Goal: Task Accomplishment & Management: Complete application form

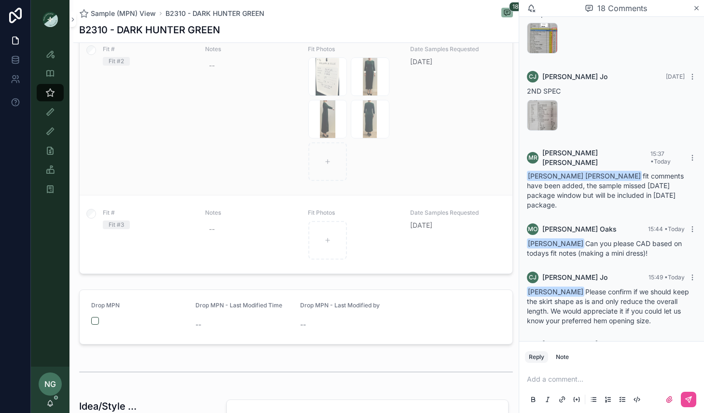
scroll to position [351, 0]
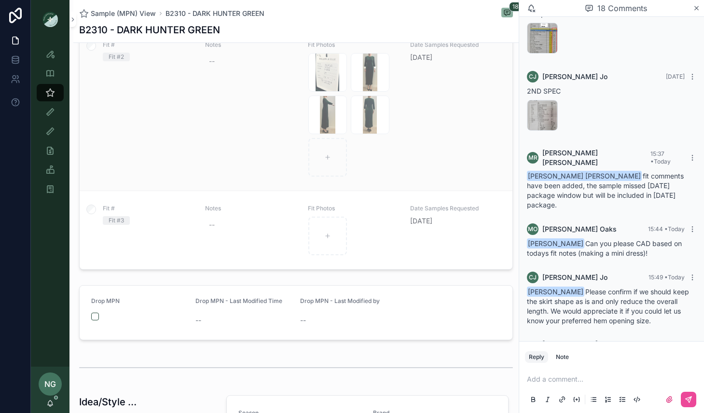
click at [406, 145] on div "Fit # Fit #2 Notes -- Fit Photos Screenshot-2025-08-12-at-1.10.36-PM .png Scree…" at bounding box center [296, 109] width 410 height 136
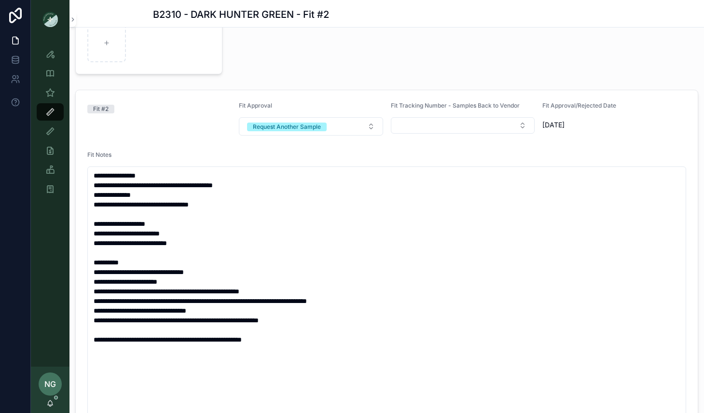
scroll to position [131, 0]
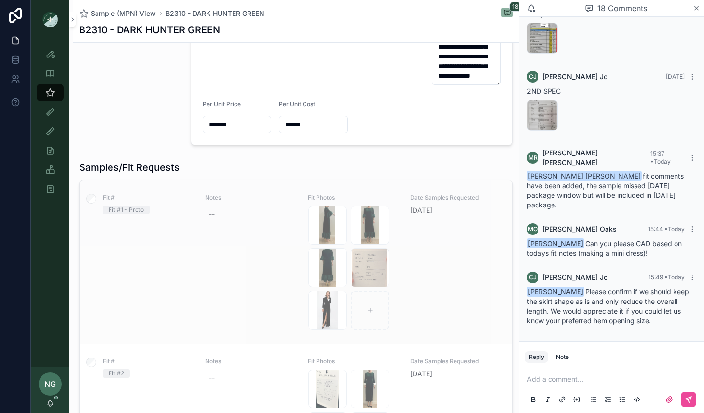
scroll to position [97, 0]
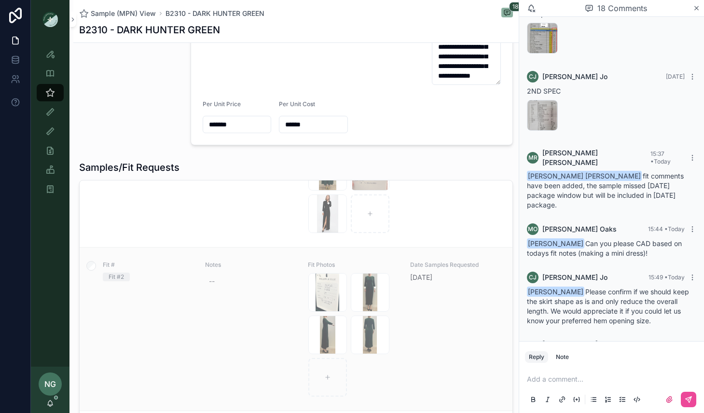
click at [469, 321] on div "Date Samples Requested 7/17/2025" at bounding box center [455, 329] width 91 height 136
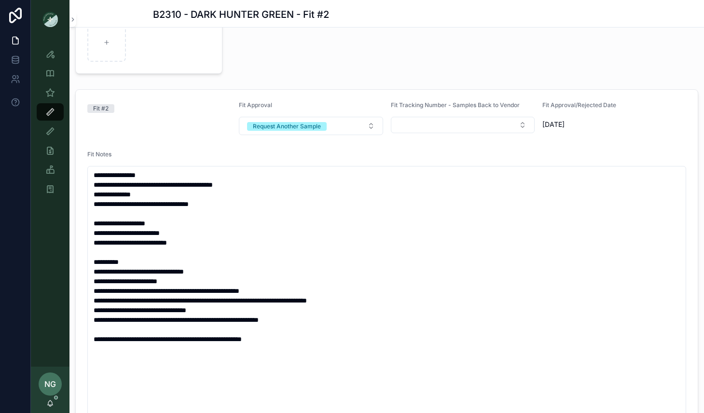
scroll to position [567, 0]
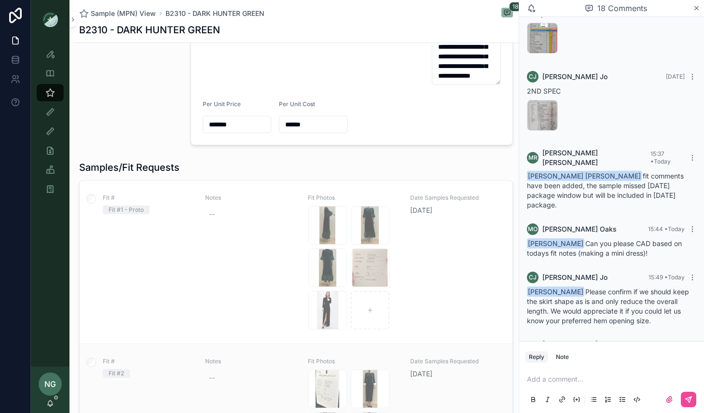
scroll to position [26, 0]
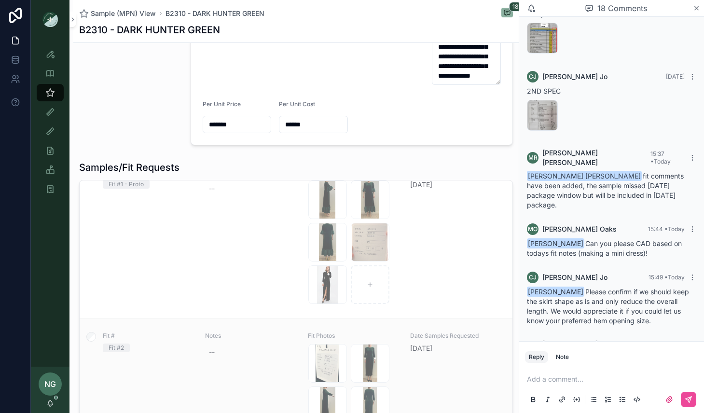
click at [430, 367] on div "Date Samples Requested 7/17/2025" at bounding box center [455, 400] width 91 height 136
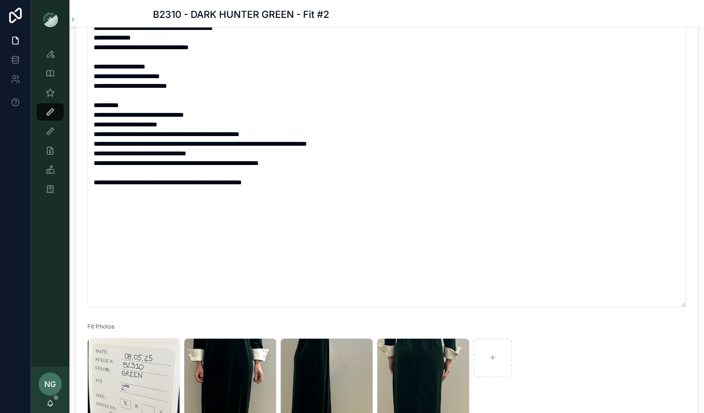
scroll to position [332, 0]
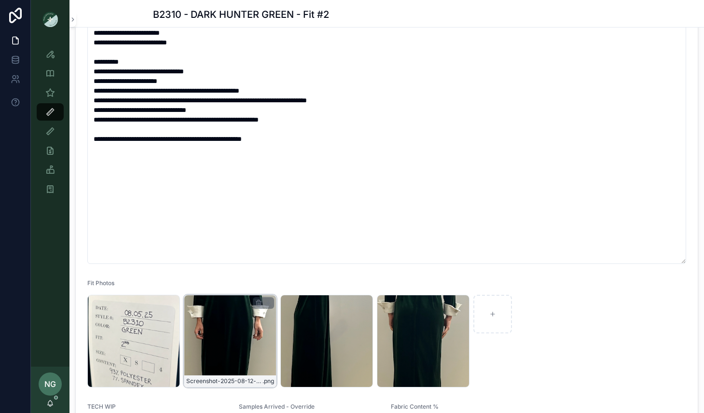
click at [244, 339] on div "Screenshot-2025-08-12-at-1.10.42-PM .png" at bounding box center [230, 341] width 93 height 93
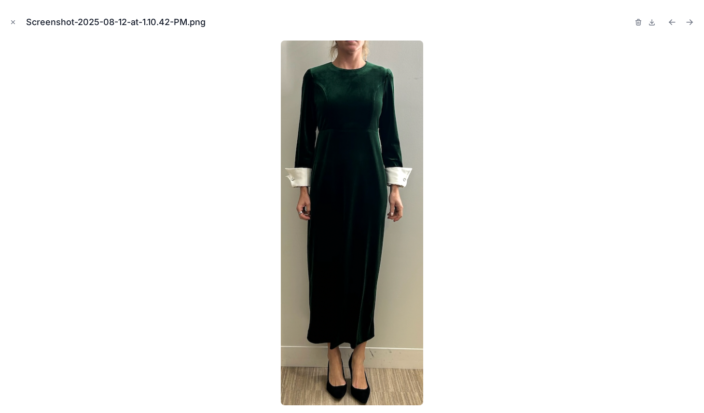
click at [699, 18] on div "Screenshot-2025-08-12-at-1.10.42-PM.png" at bounding box center [352, 206] width 704 height 413
click at [697, 19] on div "Screenshot-2025-08-12-at-1.10.42-PM.png" at bounding box center [352, 206] width 704 height 413
click at [692, 21] on icon "Next file" at bounding box center [690, 22] width 10 height 10
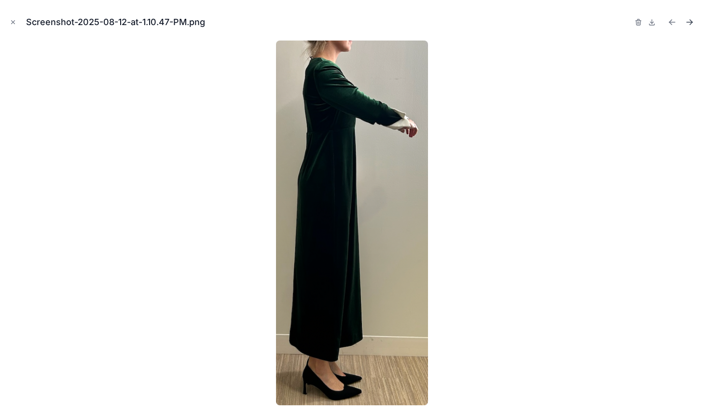
click at [688, 22] on icon "Next file" at bounding box center [690, 22] width 6 height 0
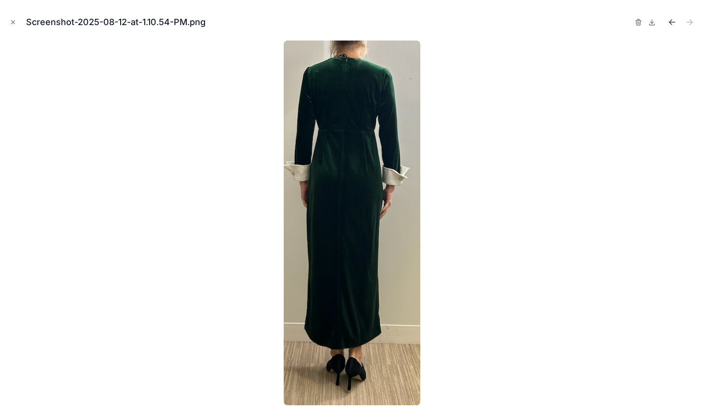
click at [673, 22] on icon "Previous file" at bounding box center [673, 22] width 10 height 10
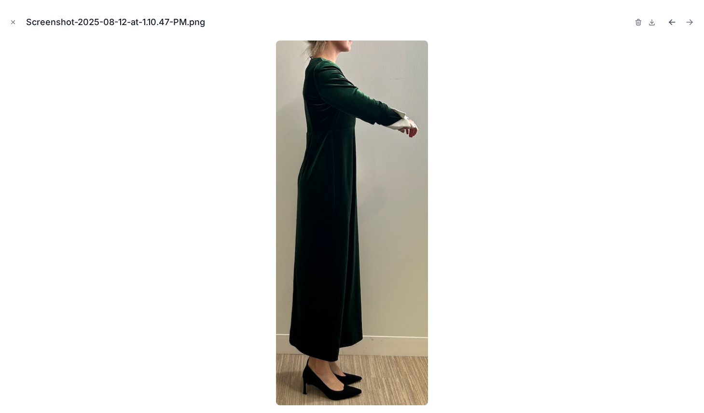
click at [673, 23] on icon "Previous file" at bounding box center [673, 22] width 10 height 10
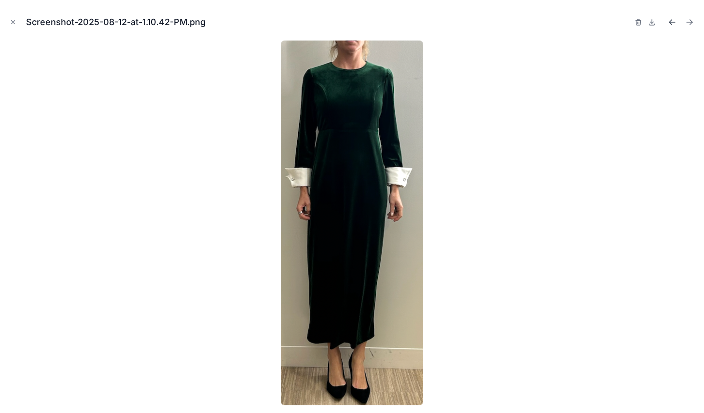
click at [676, 17] on icon "Previous file" at bounding box center [673, 22] width 10 height 10
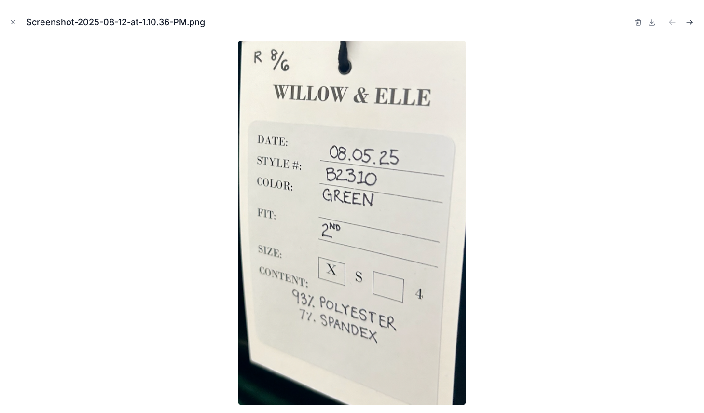
click at [691, 18] on icon "Next file" at bounding box center [690, 22] width 10 height 10
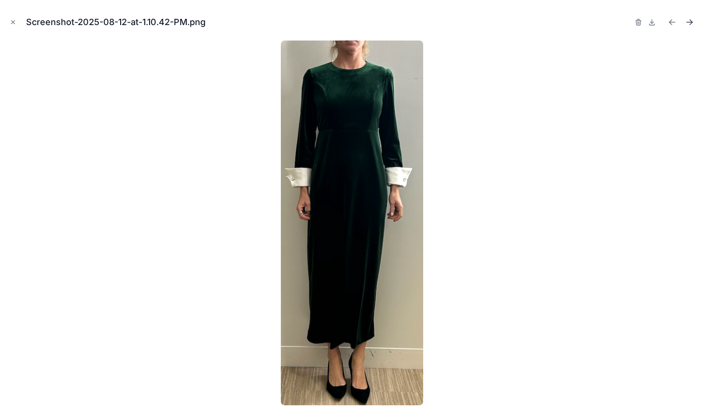
click at [691, 18] on icon "Next file" at bounding box center [690, 22] width 10 height 10
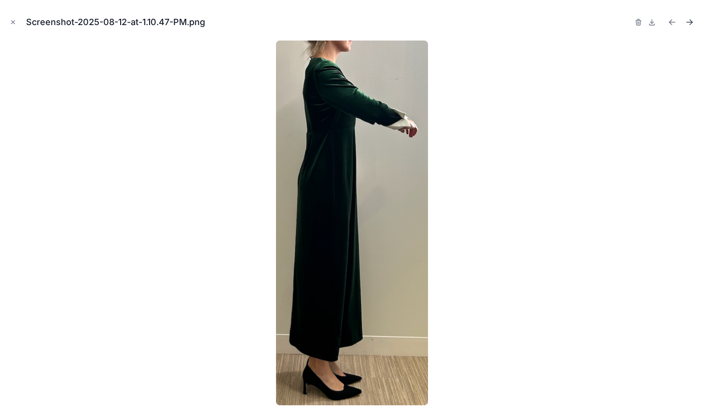
click at [691, 19] on icon "Next file" at bounding box center [690, 22] width 10 height 10
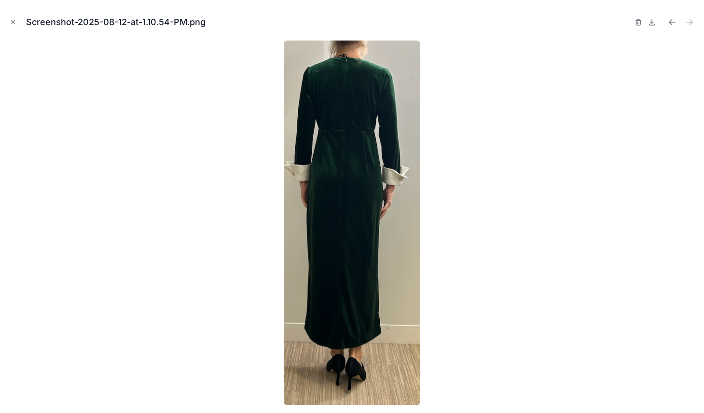
click at [15, 23] on icon "Close modal" at bounding box center [13, 22] width 7 height 7
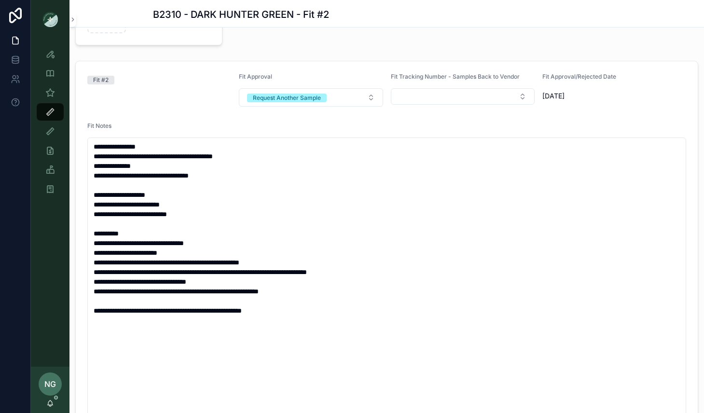
scroll to position [163, 0]
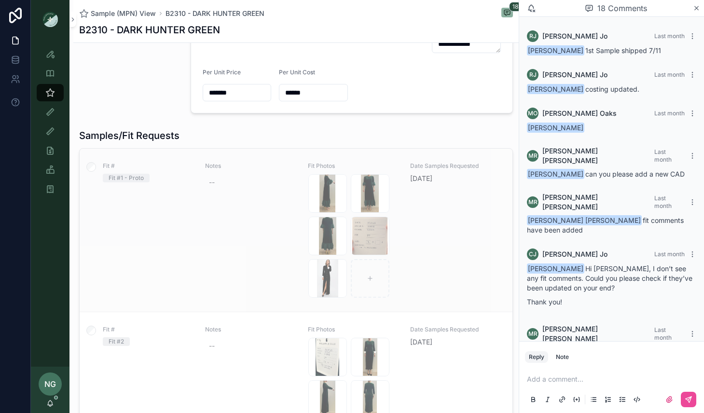
scroll to position [595, 0]
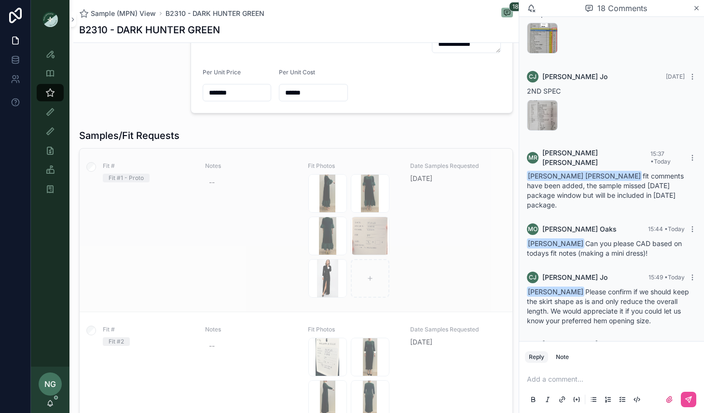
click at [183, 220] on div "Fit # Fit #1 - Proto" at bounding box center [148, 230] width 91 height 136
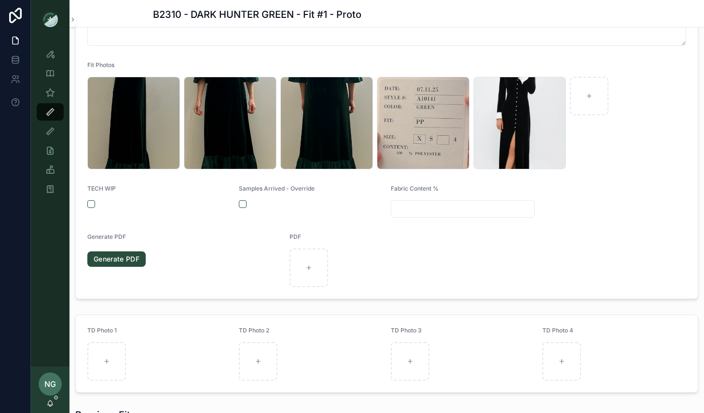
scroll to position [348, 0]
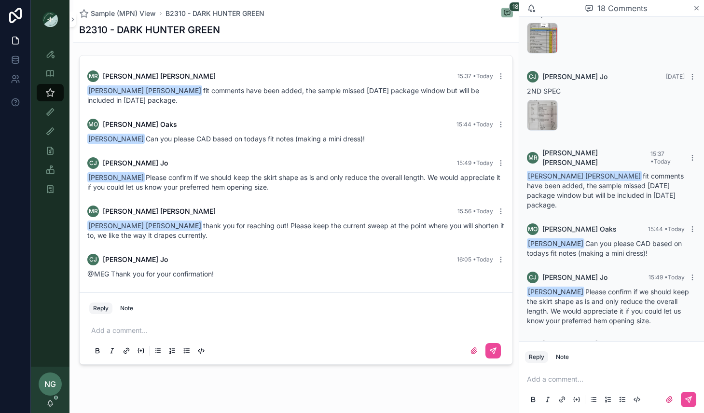
scroll to position [1192, 0]
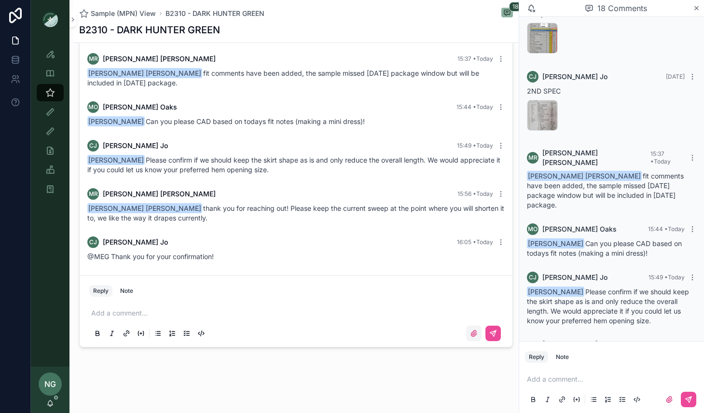
click at [475, 332] on icon "scrollable content" at bounding box center [474, 334] width 8 height 8
click at [0, 0] on input "scrollable content" at bounding box center [0, 0] width 0 height 0
click at [477, 334] on icon "scrollable content" at bounding box center [474, 334] width 6 height 6
click at [0, 0] on input "scrollable content" at bounding box center [0, 0] width 0 height 0
click at [183, 313] on p "scrollable content" at bounding box center [298, 314] width 414 height 10
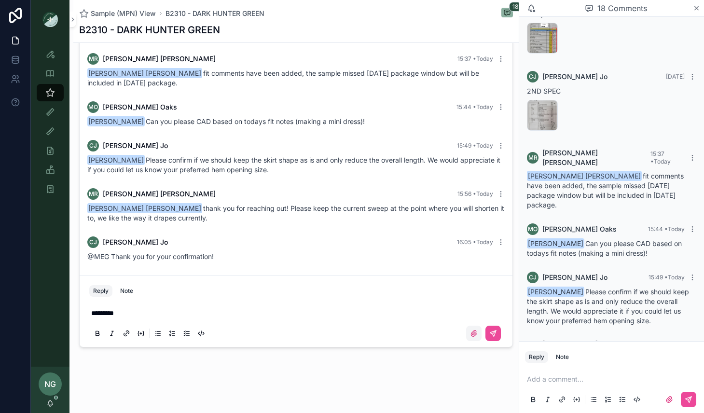
click at [471, 333] on icon "scrollable content" at bounding box center [474, 334] width 8 height 8
click at [0, 0] on input "scrollable content" at bounding box center [0, 0] width 0 height 0
click at [492, 332] on icon "scrollable content" at bounding box center [494, 334] width 6 height 6
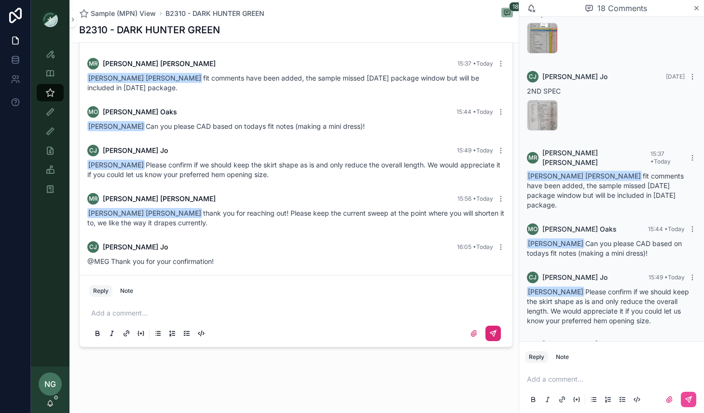
scroll to position [634, 0]
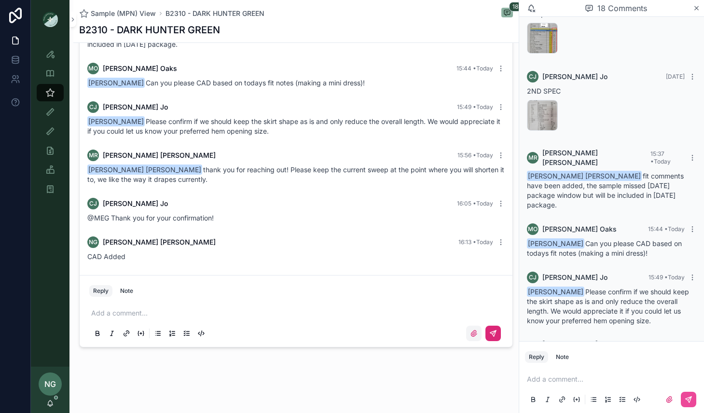
click at [471, 331] on icon "scrollable content" at bounding box center [474, 334] width 8 height 8
click at [0, 0] on input "scrollable content" at bounding box center [0, 0] width 0 height 0
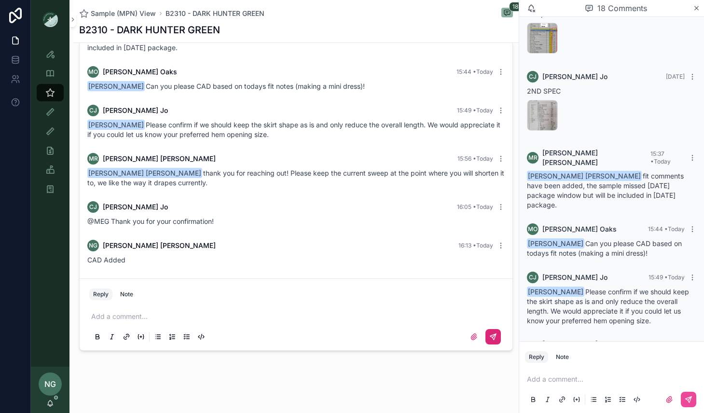
scroll to position [1192, 0]
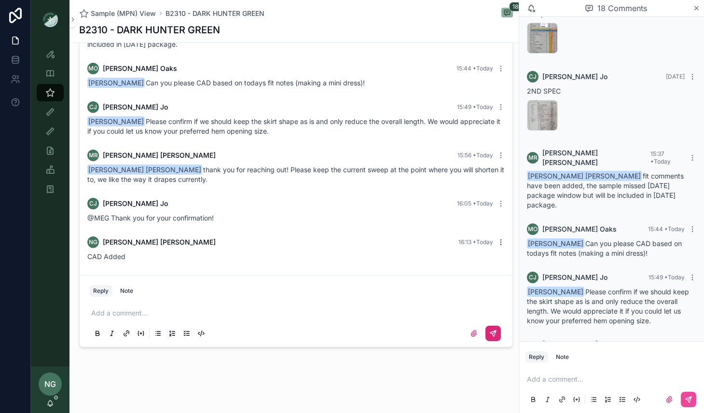
click at [502, 241] on icon "scrollable content" at bounding box center [501, 243] width 8 height 8
click at [492, 223] on span "Delete comment" at bounding box center [500, 225] width 45 height 8
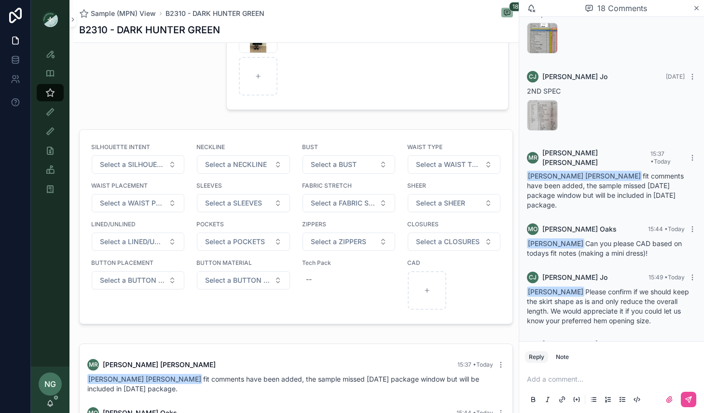
scroll to position [1192, 0]
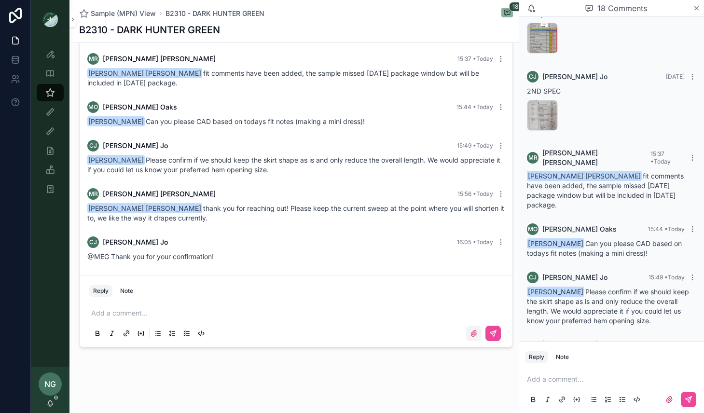
click at [473, 334] on icon "scrollable content" at bounding box center [474, 334] width 6 height 6
click at [0, 0] on input "scrollable content" at bounding box center [0, 0] width 0 height 0
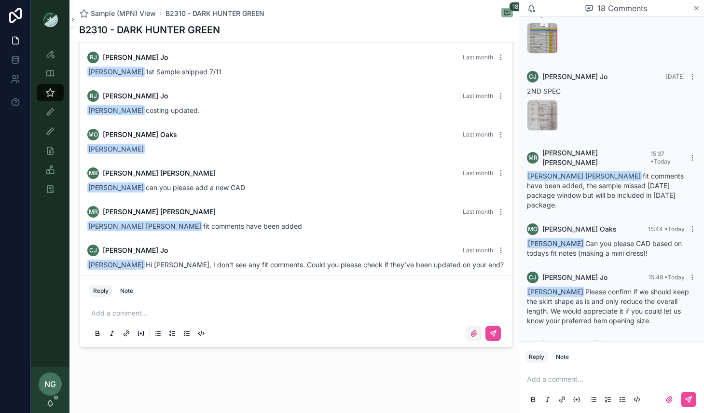
click at [471, 332] on icon "scrollable content" at bounding box center [474, 334] width 8 height 8
click at [0, 0] on input "scrollable content" at bounding box center [0, 0] width 0 height 0
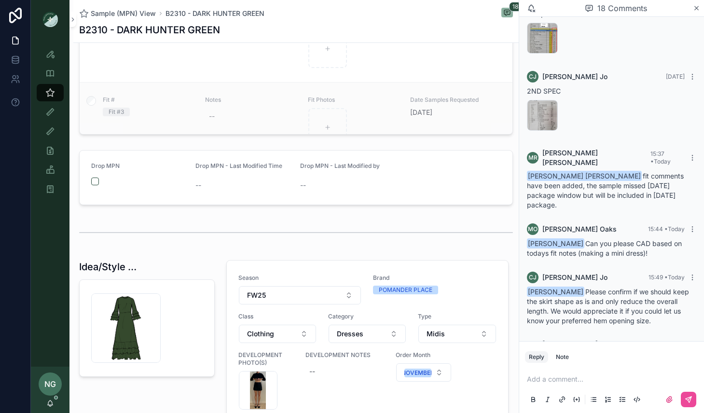
scroll to position [72, 0]
click at [189, 334] on div "lilith_with-ruffles .png" at bounding box center [147, 329] width 112 height 70
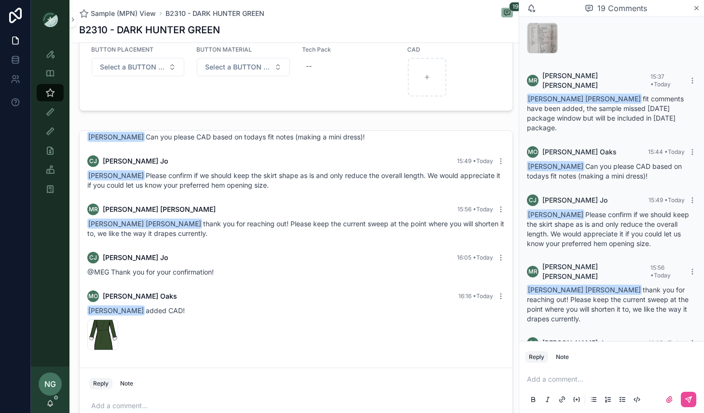
scroll to position [1192, 0]
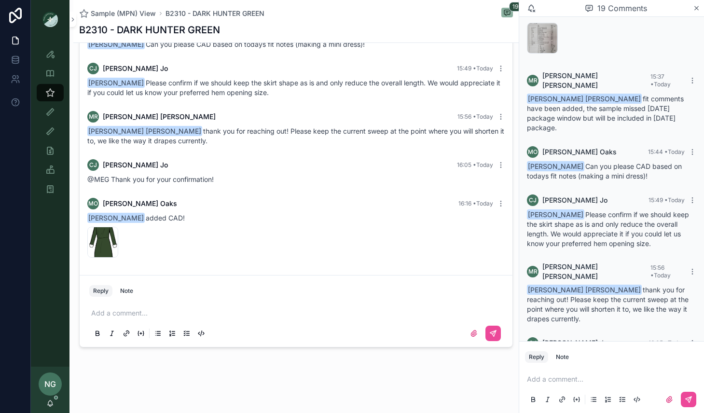
click at [372, 319] on div "Add a comment..." at bounding box center [296, 323] width 414 height 41
click at [473, 335] on icon "scrollable content" at bounding box center [474, 334] width 8 height 8
click at [0, 0] on input "scrollable content" at bounding box center [0, 0] width 0 height 0
click at [479, 336] on label "scrollable content" at bounding box center [473, 333] width 15 height 15
click at [0, 0] on input "scrollable content" at bounding box center [0, 0] width 0 height 0
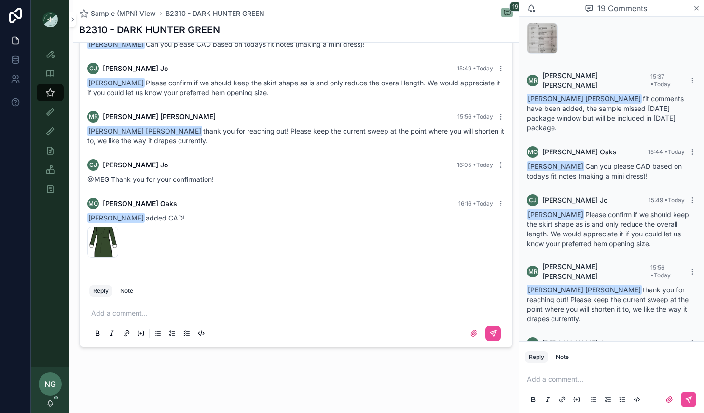
click at [52, 399] on div "NG Noelle Garcia-Farris" at bounding box center [50, 390] width 39 height 46
click at [51, 404] on icon "scrollable content" at bounding box center [50, 404] width 8 height 8
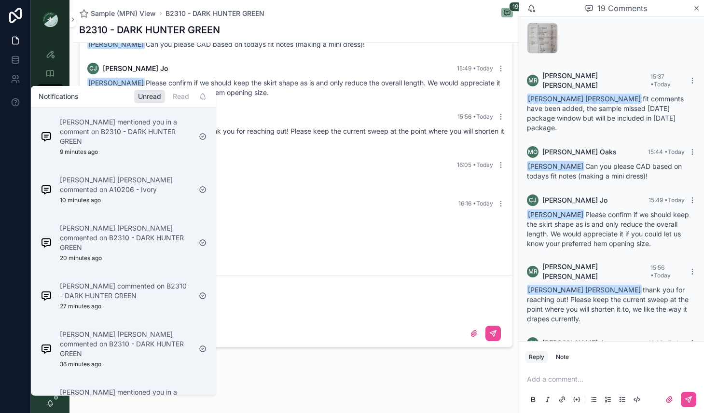
click at [51, 404] on icon "scrollable content" at bounding box center [50, 404] width 8 height 8
click at [199, 67] on div "CJ Colette Jo 15:49 • Today" at bounding box center [296, 69] width 418 height 12
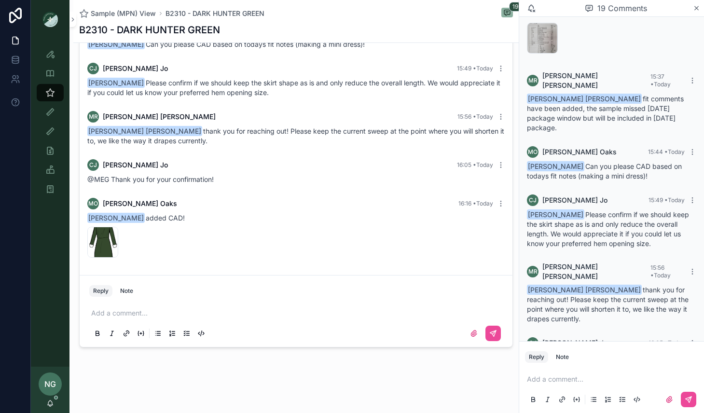
click at [44, 386] on span "NG" at bounding box center [50, 385] width 12 height 12
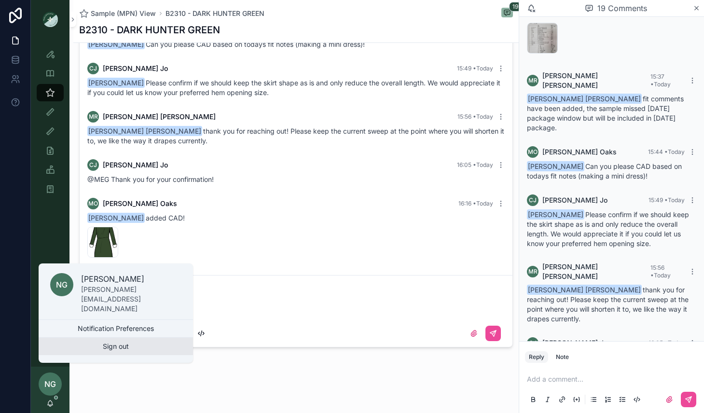
click at [118, 349] on button "Sign out" at bounding box center [116, 346] width 155 height 17
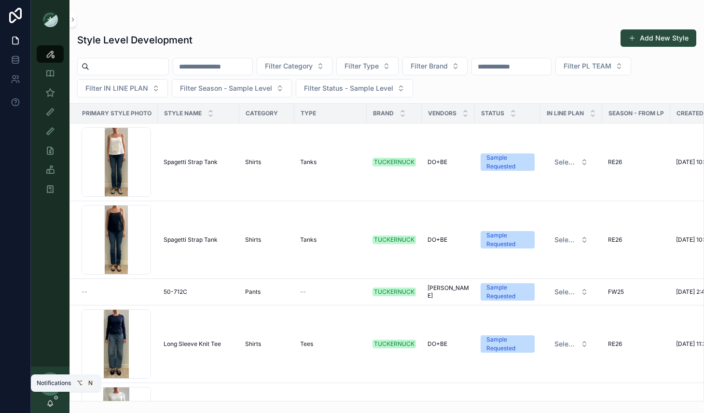
click at [51, 402] on icon "scrollable content" at bounding box center [50, 404] width 8 height 8
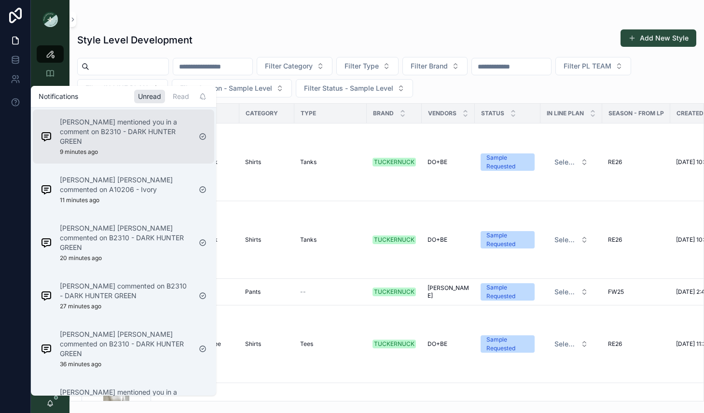
click at [150, 138] on p "Maggie Oaks mentioned you in a comment on B2310 - DARK HUNTER GREEN" at bounding box center [125, 131] width 131 height 29
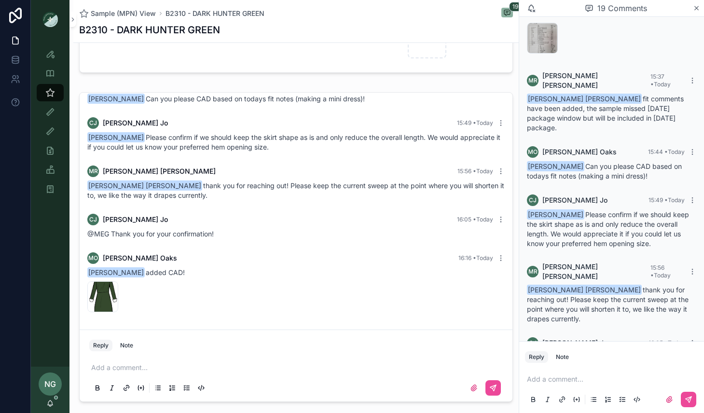
scroll to position [1192, 0]
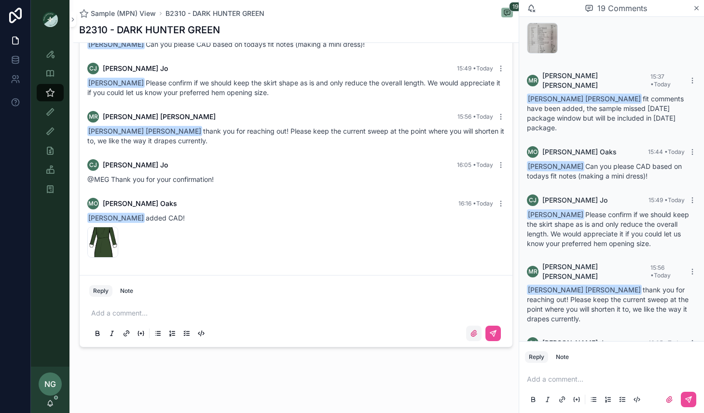
click at [469, 332] on label "scrollable content" at bounding box center [473, 333] width 15 height 15
click at [0, 0] on input "scrollable content" at bounding box center [0, 0] width 0 height 0
click at [498, 332] on button "scrollable content" at bounding box center [493, 333] width 15 height 15
click at [426, 297] on div "Reply Note" at bounding box center [296, 290] width 425 height 15
drag, startPoint x: 398, startPoint y: 306, endPoint x: 372, endPoint y: 311, distance: 26.5
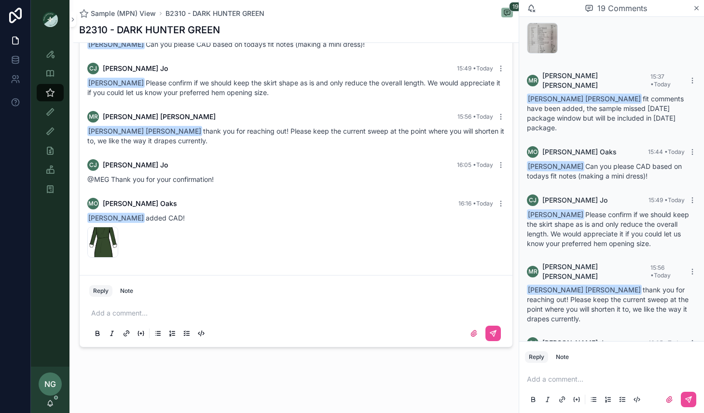
click at [398, 306] on div "Add a comment..." at bounding box center [296, 323] width 414 height 41
click at [338, 310] on p "scrollable content" at bounding box center [298, 314] width 414 height 10
drag, startPoint x: 133, startPoint y: 291, endPoint x: 172, endPoint y: 296, distance: 39.4
click at [134, 291] on button "Note" at bounding box center [126, 291] width 21 height 12
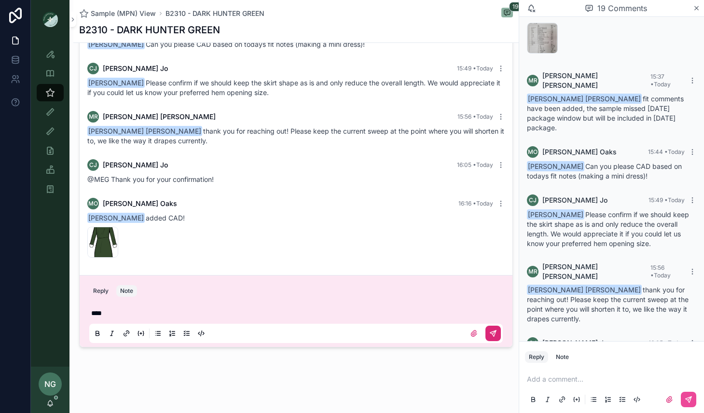
click at [496, 333] on icon "scrollable content" at bounding box center [494, 334] width 8 height 8
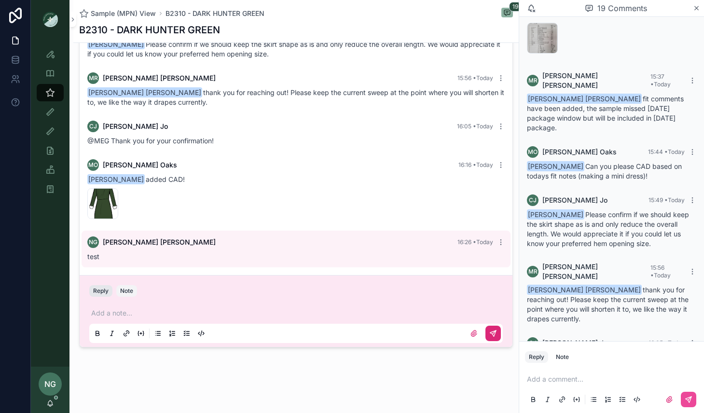
click at [102, 290] on button "Reply" at bounding box center [100, 291] width 23 height 12
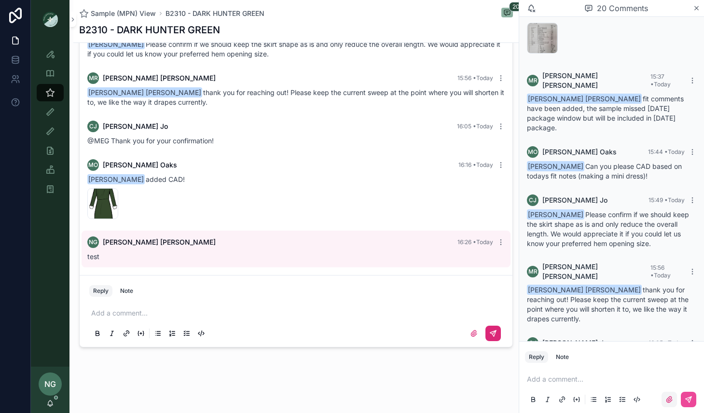
click at [667, 401] on icon "scrollable content" at bounding box center [670, 400] width 6 height 6
click at [0, 0] on input "scrollable content" at bounding box center [0, 0] width 0 height 0
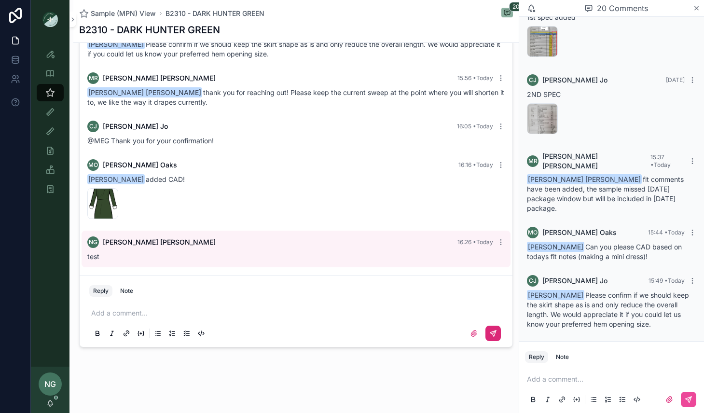
scroll to position [711, 0]
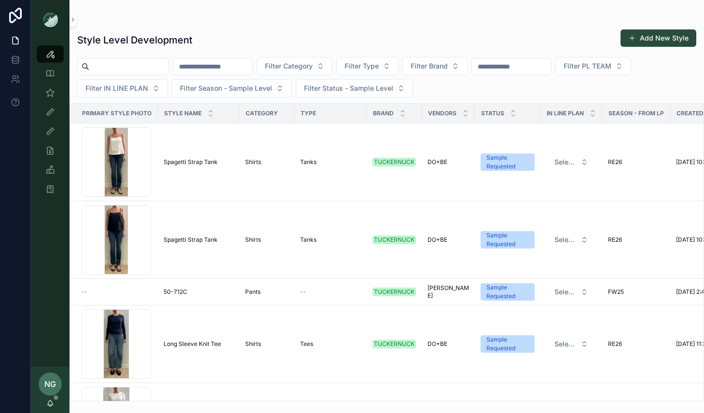
click at [551, 68] on input "scrollable content" at bounding box center [511, 67] width 79 height 14
type input "****"
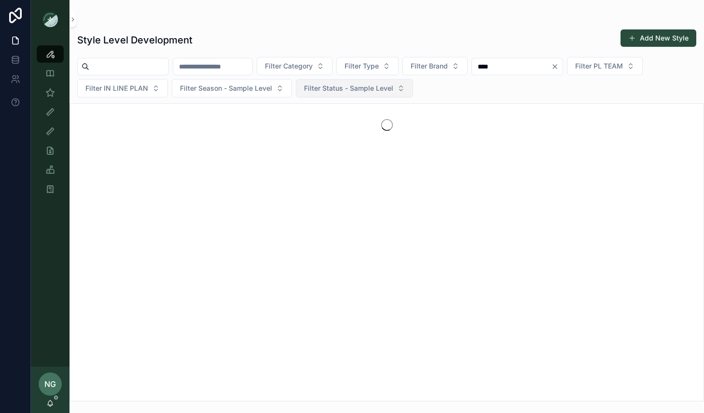
drag, startPoint x: 346, startPoint y: 84, endPoint x: 344, endPoint y: 97, distance: 12.2
click at [346, 84] on span "Filter Status - Sample Level" at bounding box center [348, 89] width 89 height 10
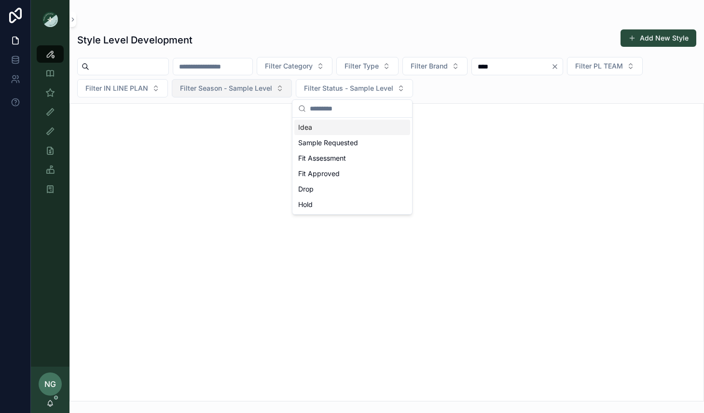
click at [267, 97] on button "Filter Season - Sample Level" at bounding box center [232, 88] width 120 height 18
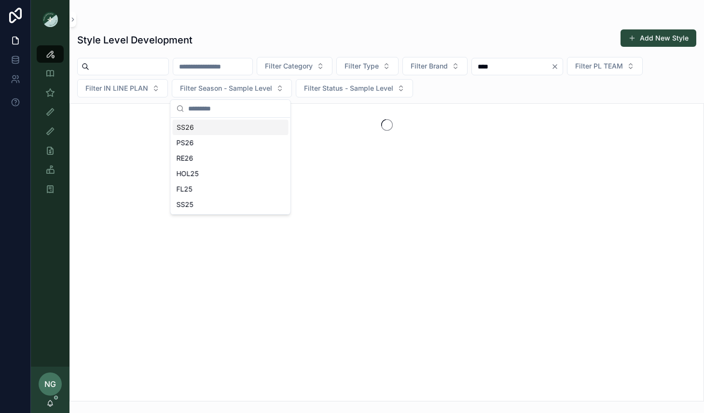
click at [245, 126] on div "SS26" at bounding box center [231, 127] width 116 height 15
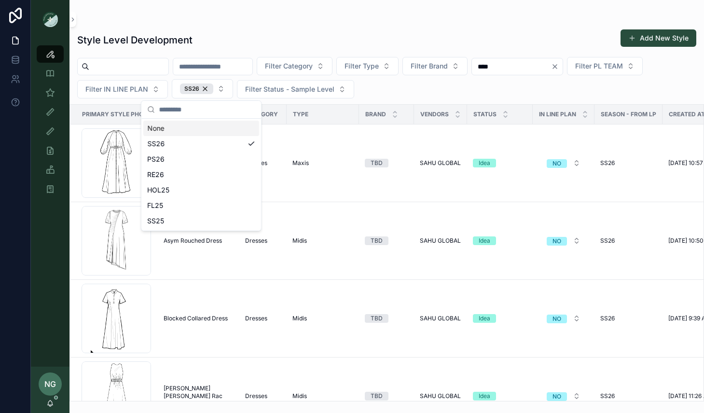
drag, startPoint x: 418, startPoint y: 91, endPoint x: 412, endPoint y: 98, distance: 9.6
click at [418, 91] on div "Filter Category Filter Type Filter Brand **** Filter PL TEAM Filter IN LINE PLA…" at bounding box center [387, 78] width 635 height 42
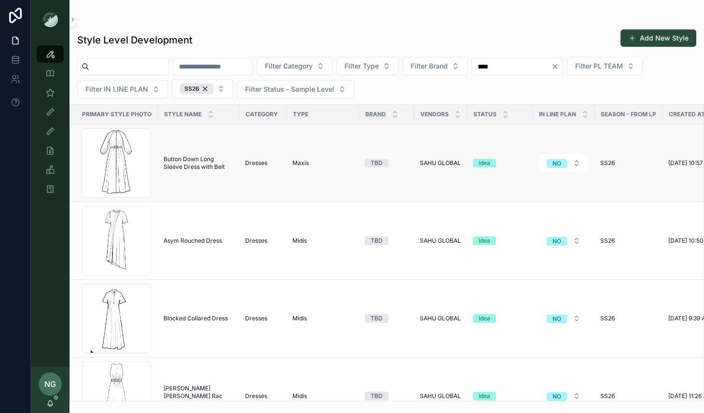
click at [166, 159] on span "Button Down Long Sleeve Dress with Belt" at bounding box center [199, 162] width 70 height 15
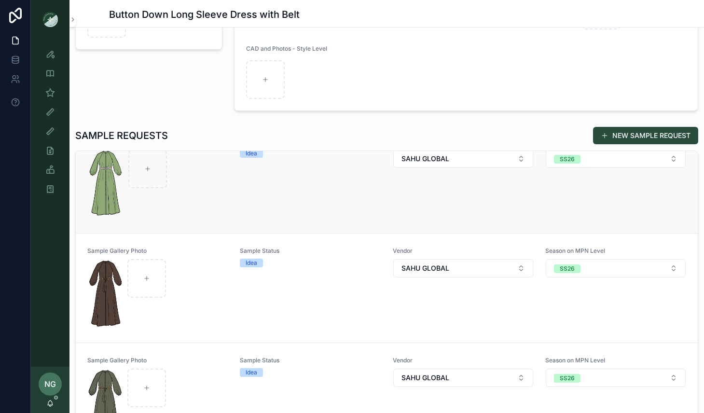
scroll to position [24, 0]
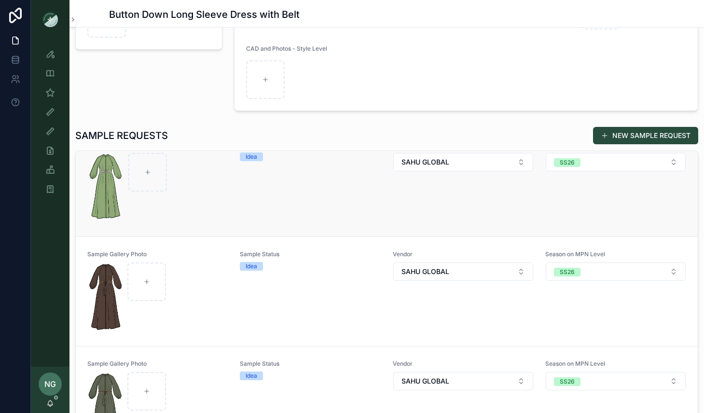
click at [349, 183] on div "Sample Status Idea" at bounding box center [310, 182] width 141 height 82
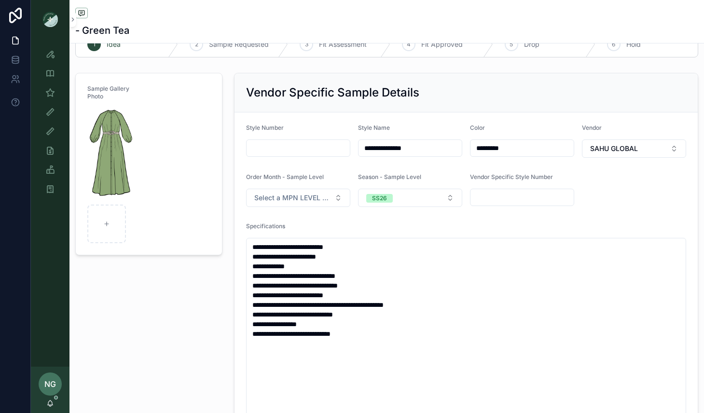
scroll to position [38, 0]
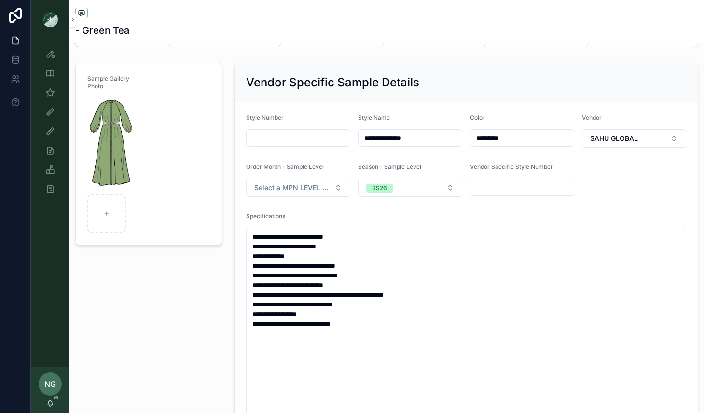
drag, startPoint x: 381, startPoint y: 140, endPoint x: 353, endPoint y: 139, distance: 27.5
click at [353, 139] on form "**********" at bounding box center [467, 301] width 464 height 399
type input "**********"
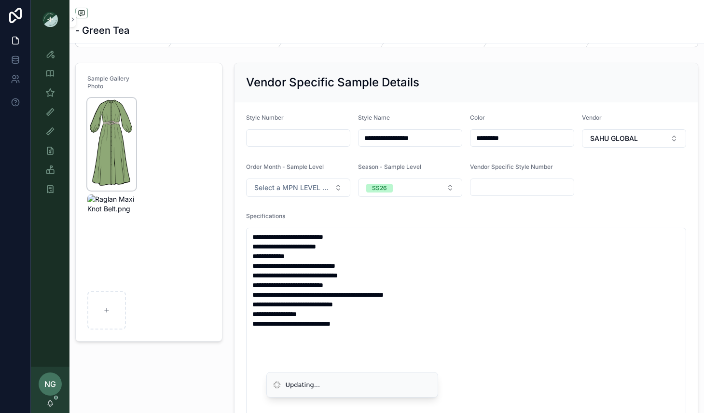
click at [114, 117] on img "scrollable content" at bounding box center [111, 144] width 49 height 93
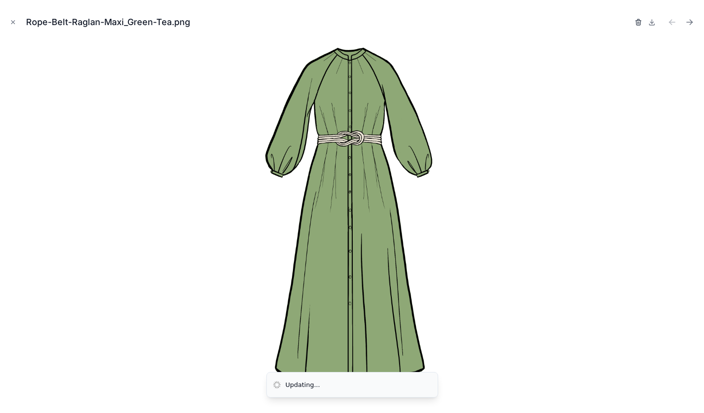
click at [641, 18] on icon "button" at bounding box center [639, 22] width 8 height 8
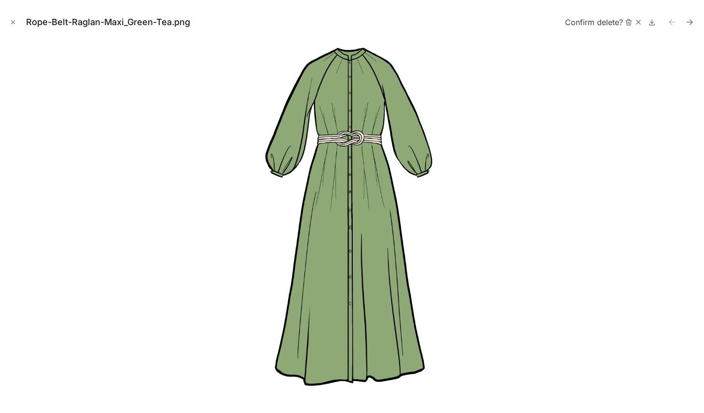
click at [622, 26] on span "Confirm delete?" at bounding box center [594, 22] width 58 height 12
click at [630, 24] on icon "button" at bounding box center [629, 22] width 8 height 8
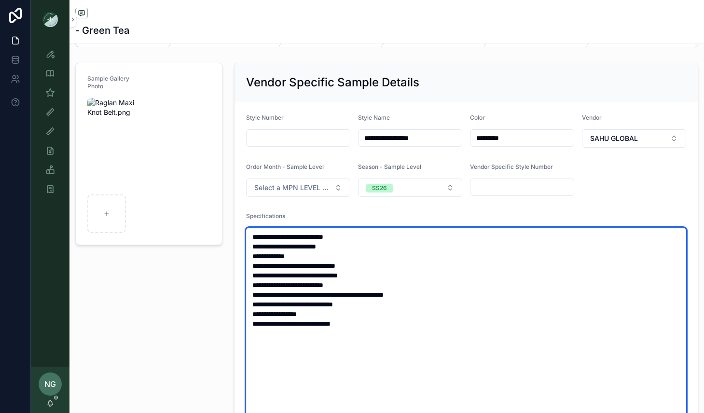
drag, startPoint x: 252, startPoint y: 237, endPoint x: 405, endPoint y: 311, distance: 170.4
click at [404, 311] on textarea "**********" at bounding box center [466, 324] width 440 height 192
paste textarea "**********"
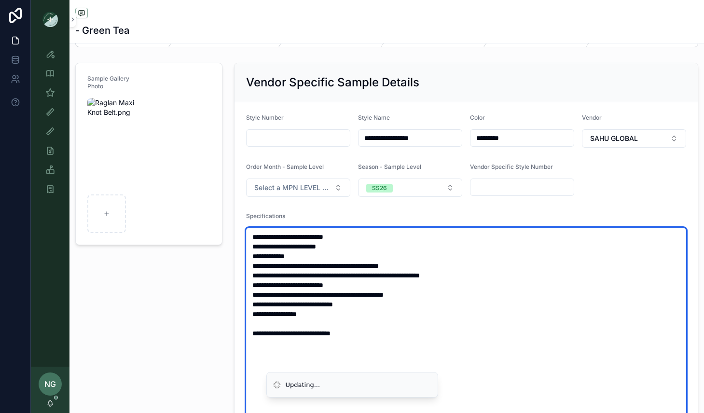
drag, startPoint x: 290, startPoint y: 328, endPoint x: 244, endPoint y: 326, distance: 46.4
click at [244, 326] on form "**********" at bounding box center [467, 320] width 464 height 437
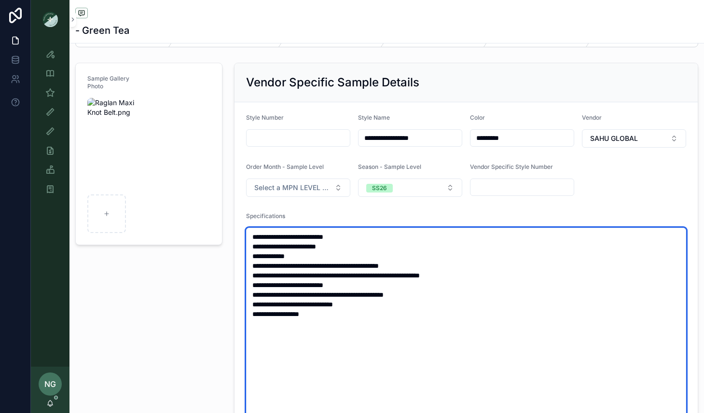
click at [365, 233] on textarea "**********" at bounding box center [466, 333] width 440 height 211
paste textarea "**********"
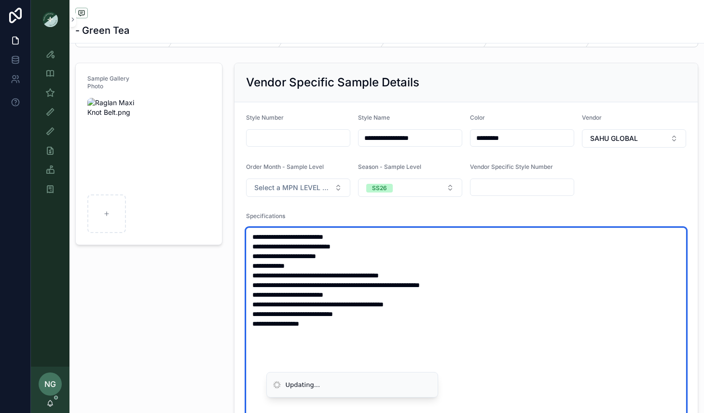
click at [256, 248] on textarea "**********" at bounding box center [466, 343] width 440 height 231
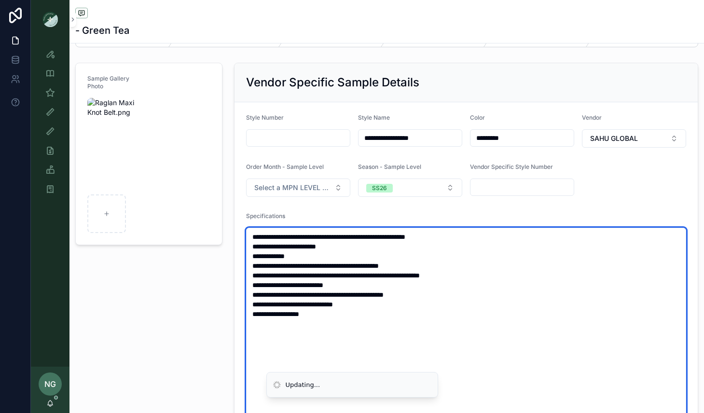
click at [370, 316] on textarea "**********" at bounding box center [466, 343] width 440 height 231
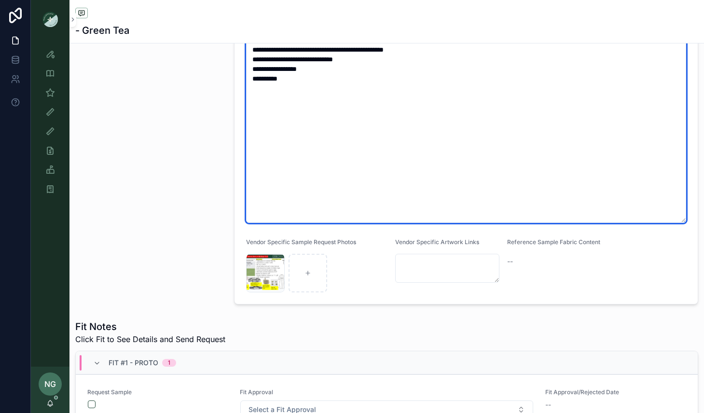
scroll to position [281, 0]
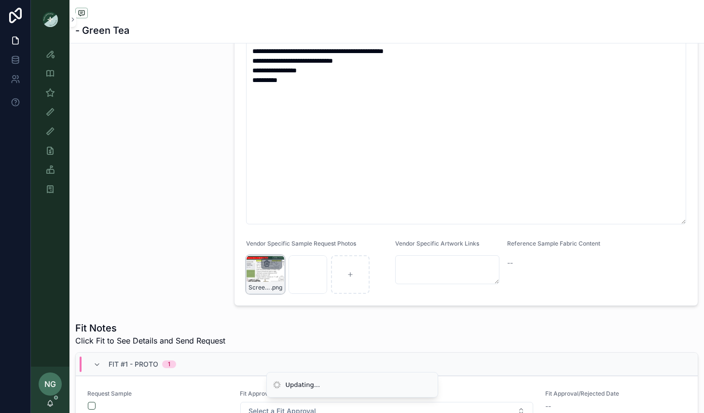
click at [265, 264] on icon "scrollable content" at bounding box center [267, 264] width 4 height 4
click at [288, 247] on icon "scrollable content" at bounding box center [288, 247] width 0 height 2
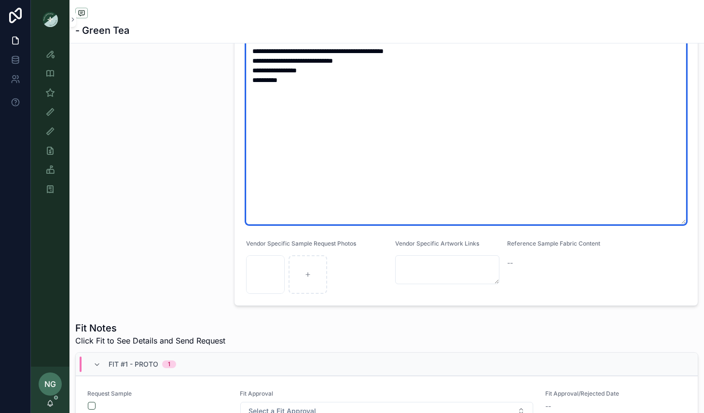
click at [456, 113] on textarea "**********" at bounding box center [466, 104] width 440 height 240
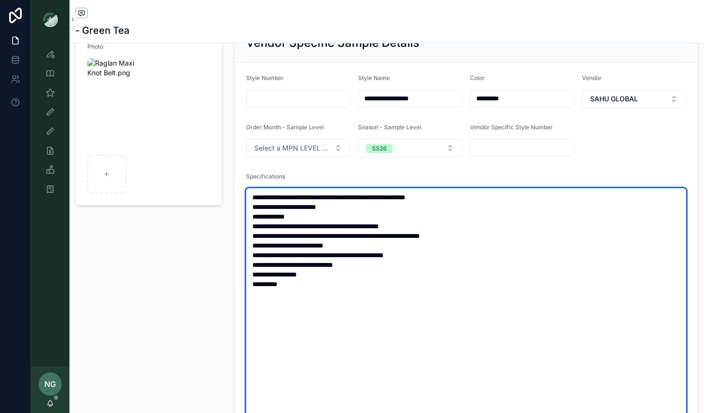
scroll to position [72, 0]
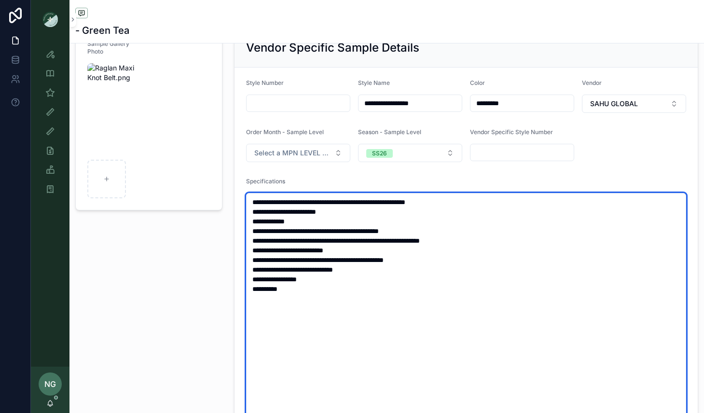
click at [290, 292] on textarea "**********" at bounding box center [466, 313] width 440 height 240
drag, startPoint x: 251, startPoint y: 290, endPoint x: 232, endPoint y: 288, distance: 18.4
click at [234, 288] on div "**********" at bounding box center [466, 281] width 476 height 514
click at [485, 240] on textarea "**********" at bounding box center [466, 323] width 440 height 260
click at [506, 241] on textarea "**********" at bounding box center [466, 323] width 440 height 260
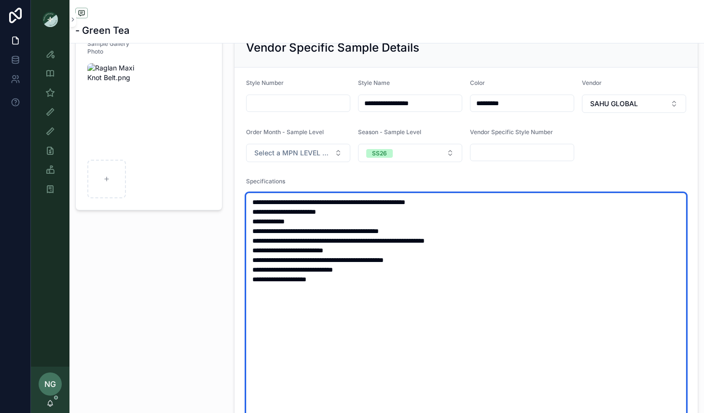
type textarea "**********"
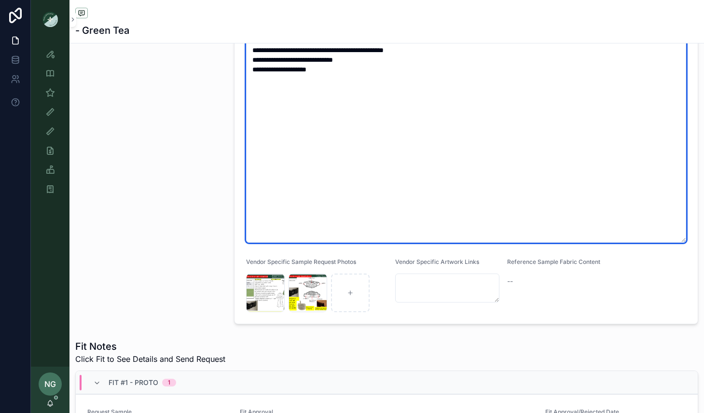
scroll to position [307, 0]
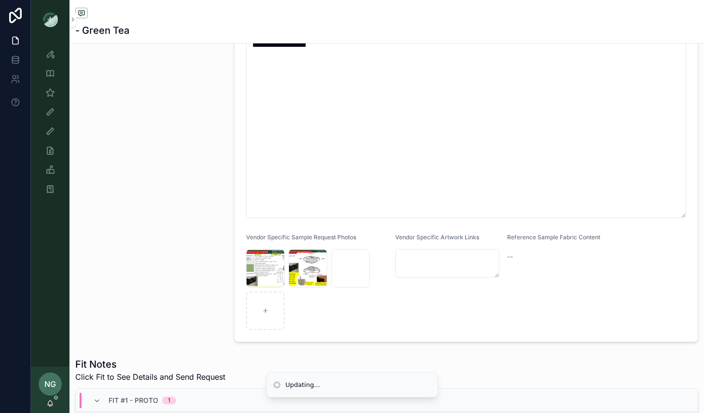
click at [655, 282] on form "**********" at bounding box center [467, 87] width 464 height 509
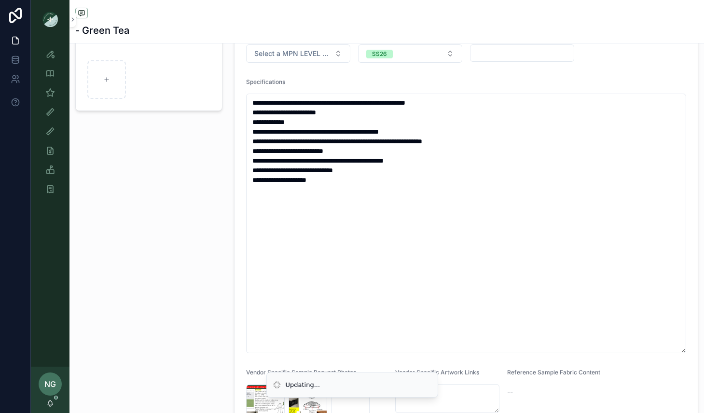
scroll to position [0, 0]
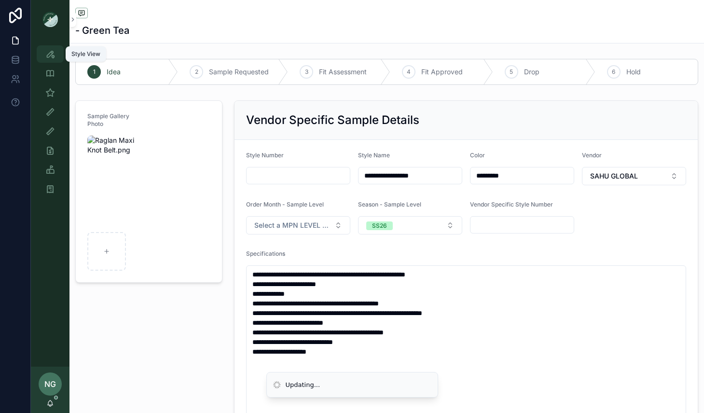
click at [50, 50] on icon "scrollable content" at bounding box center [50, 54] width 10 height 10
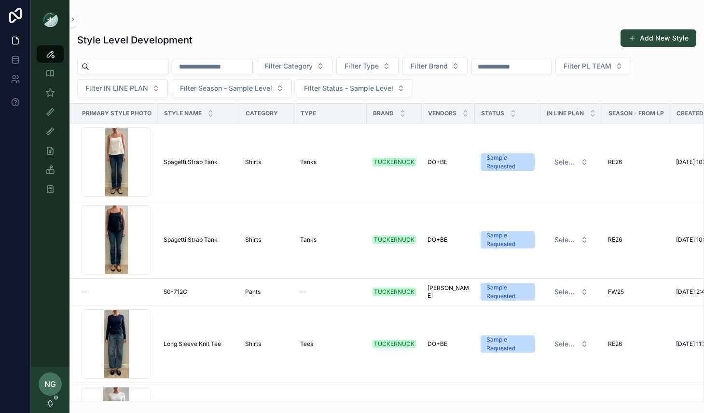
click at [534, 70] on input "scrollable content" at bounding box center [511, 67] width 79 height 14
type input "****"
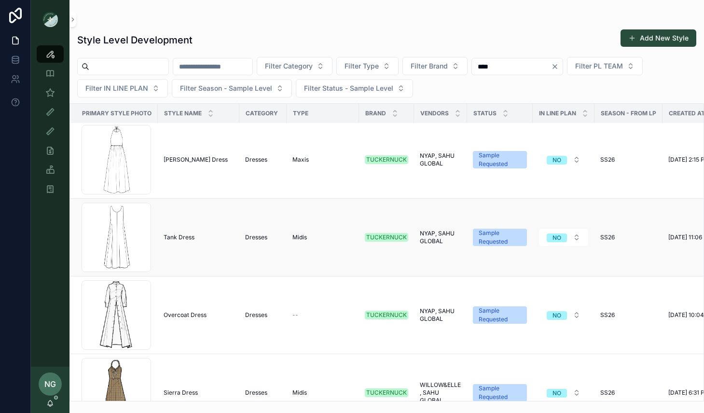
scroll to position [932, 0]
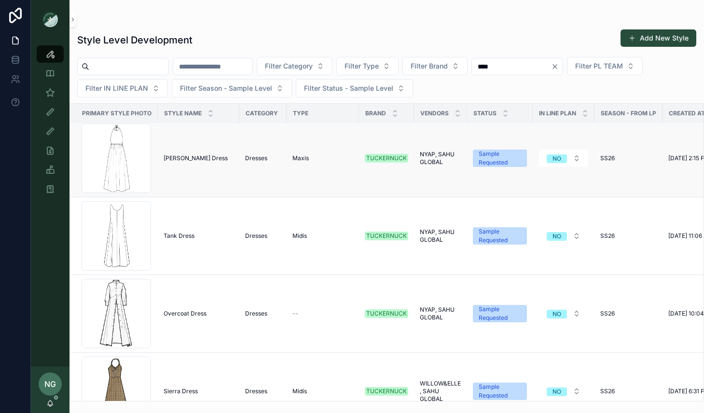
click at [191, 157] on span "[PERSON_NAME] Dress" at bounding box center [196, 159] width 64 height 8
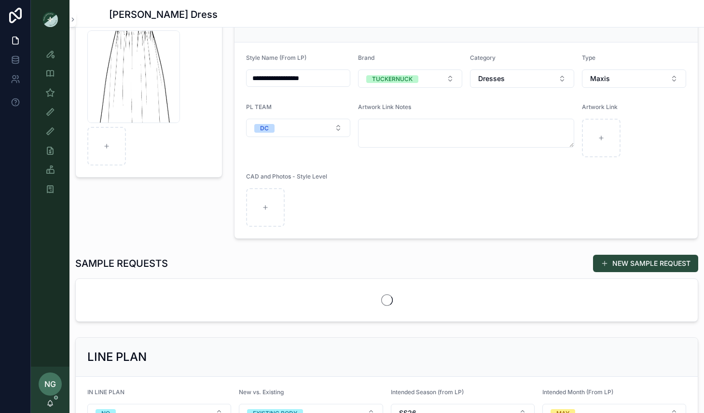
scroll to position [172, 0]
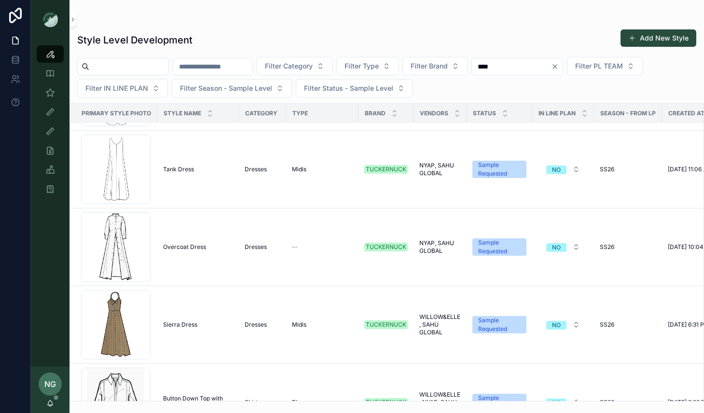
scroll to position [1013, 0]
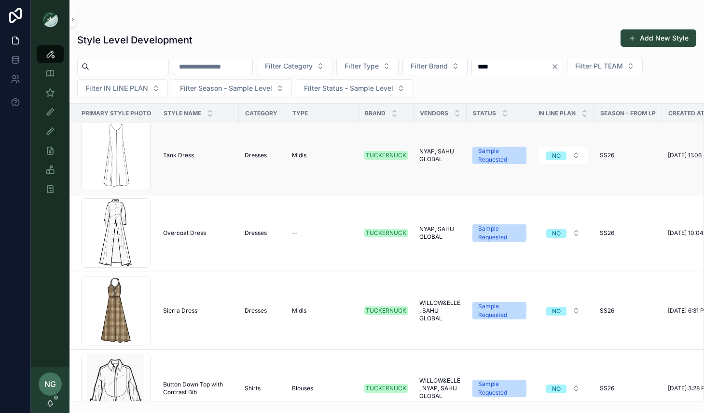
click at [174, 152] on span "Tank Dress" at bounding box center [178, 156] width 31 height 8
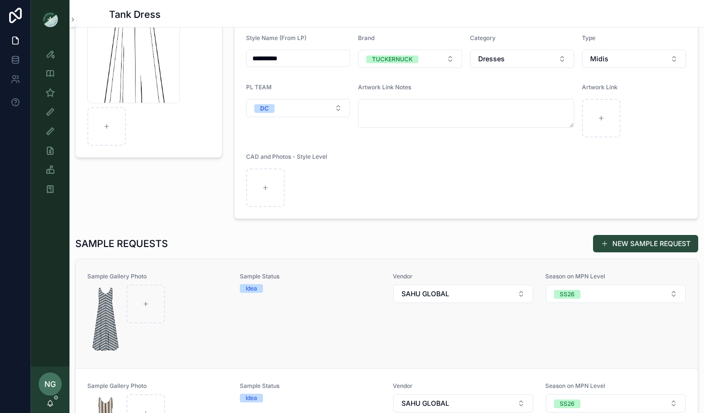
scroll to position [172, 0]
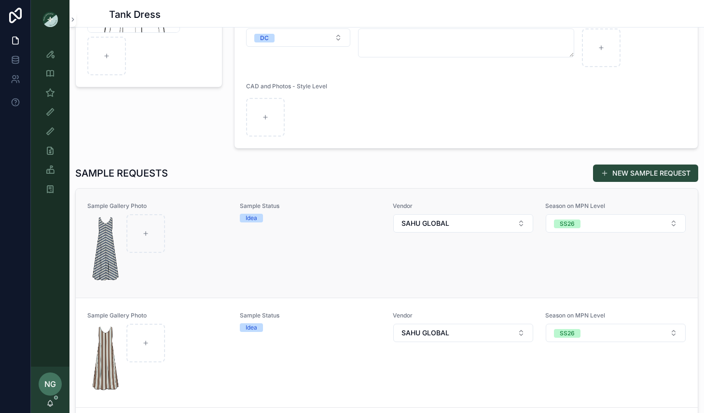
click at [214, 248] on div "scrollable content" at bounding box center [158, 249] width 140 height 70
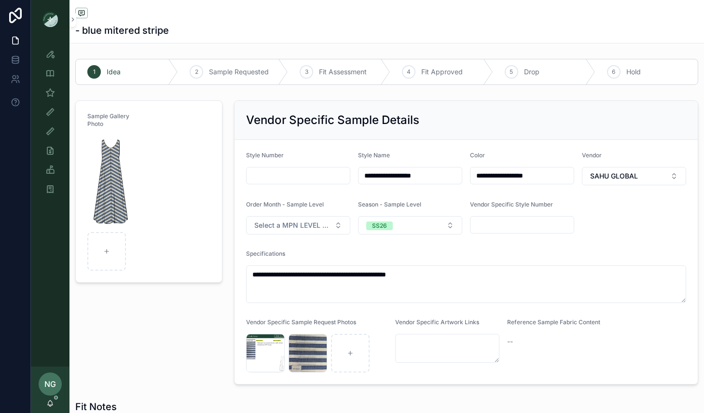
drag, startPoint x: 555, startPoint y: 179, endPoint x: 473, endPoint y: 176, distance: 81.6
click at [473, 176] on input "**********" at bounding box center [522, 176] width 103 height 14
type input "**********"
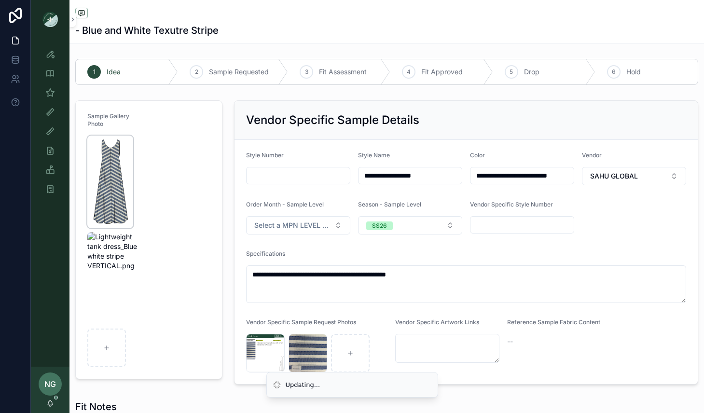
click at [122, 148] on img "scrollable content" at bounding box center [110, 182] width 46 height 93
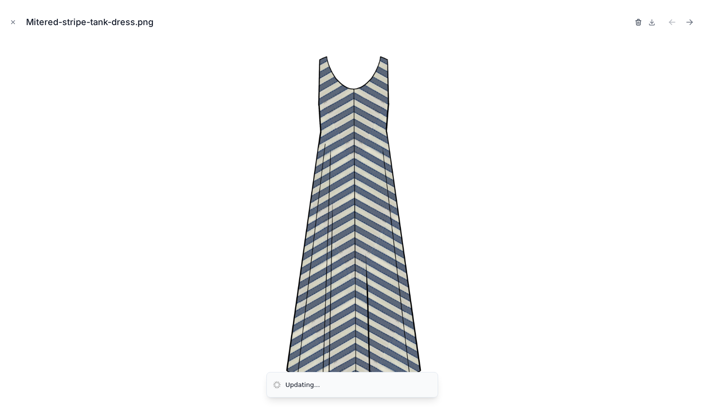
click at [641, 19] on icon "button" at bounding box center [639, 22] width 8 height 8
drag, startPoint x: 631, startPoint y: 23, endPoint x: 614, endPoint y: 11, distance: 20.8
click at [630, 23] on icon "button" at bounding box center [629, 22] width 8 height 8
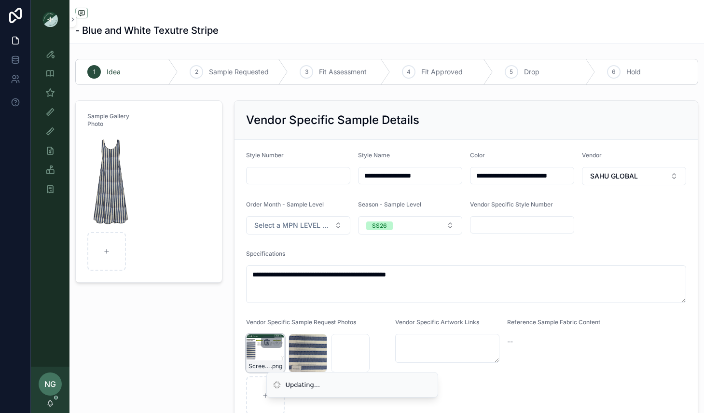
click at [267, 342] on icon "scrollable content" at bounding box center [267, 342] width 8 height 8
drag, startPoint x: 282, startPoint y: 328, endPoint x: 286, endPoint y: 325, distance: 5.0
click at [282, 328] on div "Confirm delete?" at bounding box center [262, 326] width 77 height 12
click at [286, 325] on icon "scrollable content" at bounding box center [286, 326] width 0 height 2
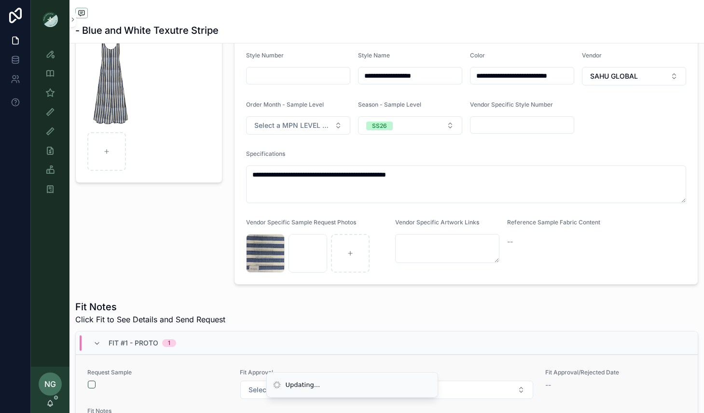
scroll to position [174, 0]
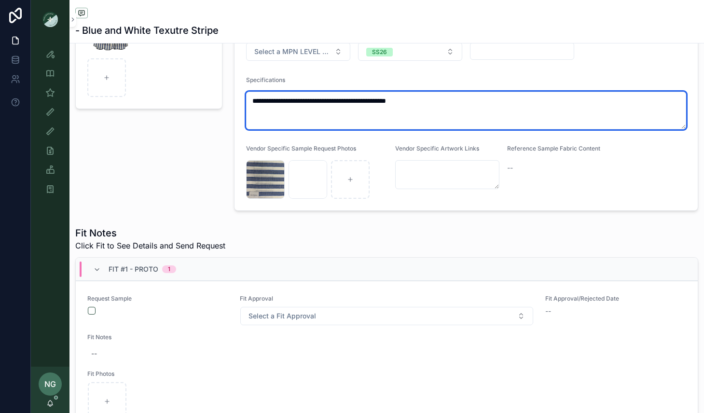
drag, startPoint x: 403, startPoint y: 105, endPoint x: 179, endPoint y: 88, distance: 224.1
paste textarea "**********"
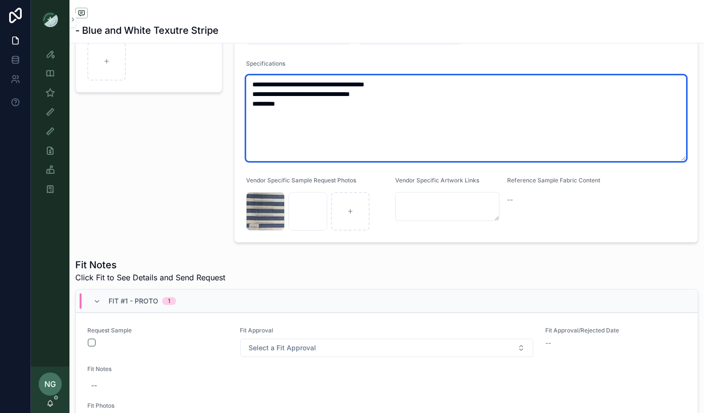
scroll to position [194, 0]
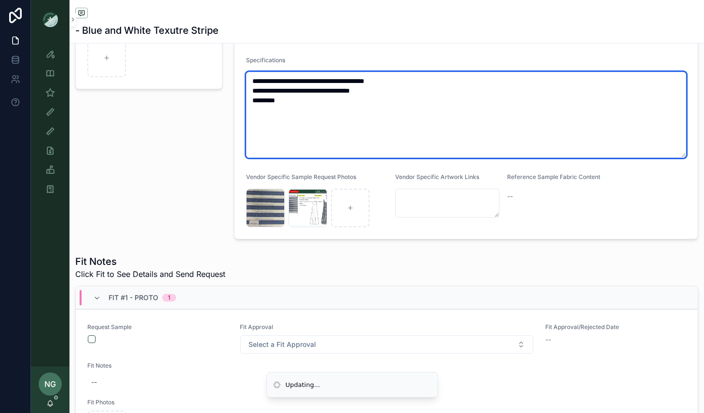
click at [289, 102] on textarea "**********" at bounding box center [466, 115] width 440 height 86
drag, startPoint x: 255, startPoint y: 100, endPoint x: 294, endPoint y: 99, distance: 38.6
click at [297, 101] on textarea "**********" at bounding box center [466, 115] width 440 height 86
type textarea "**********"
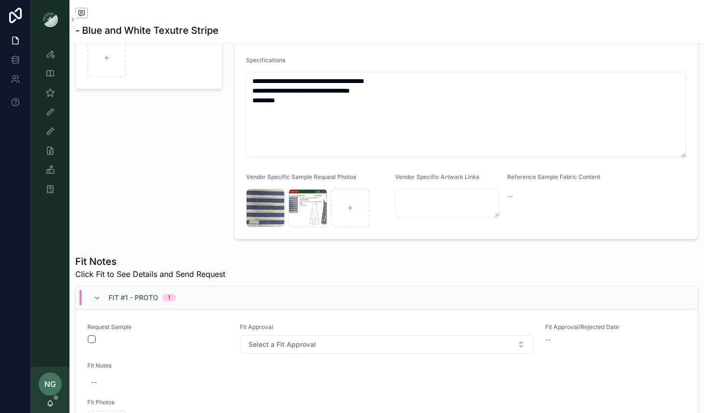
click at [211, 170] on div "Sample Gallery Photo" at bounding box center [149, 73] width 159 height 340
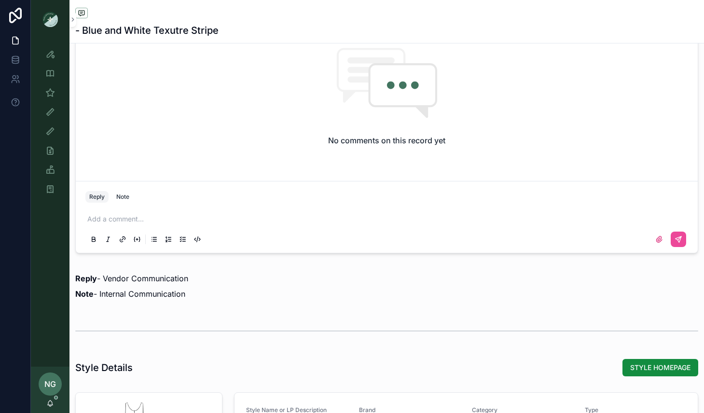
scroll to position [818, 0]
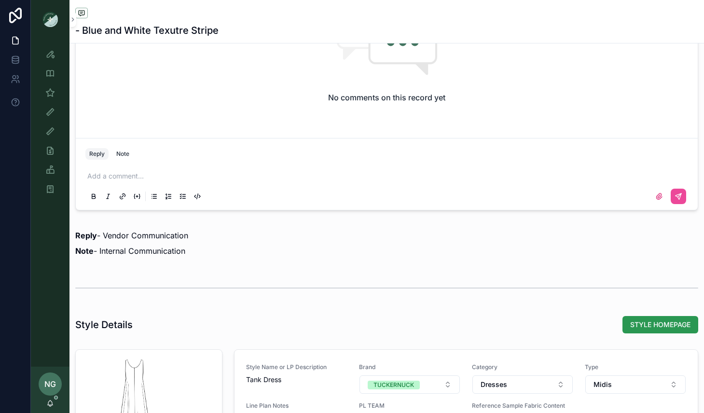
click at [661, 323] on span "STYLE HOMEPAGE" at bounding box center [661, 325] width 60 height 10
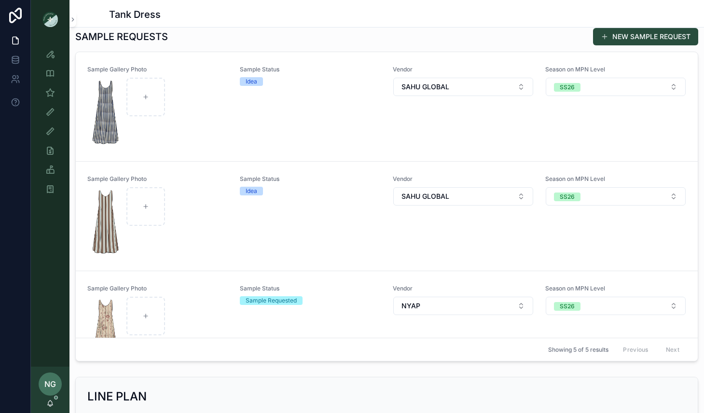
scroll to position [293, 0]
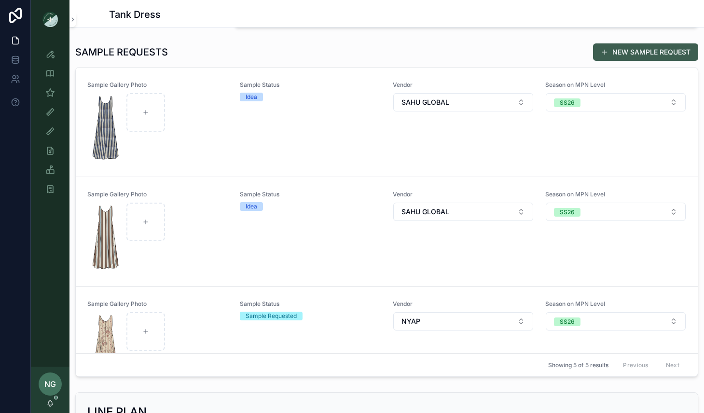
click at [631, 52] on button "NEW SAMPLE REQUEST" at bounding box center [645, 51] width 105 height 17
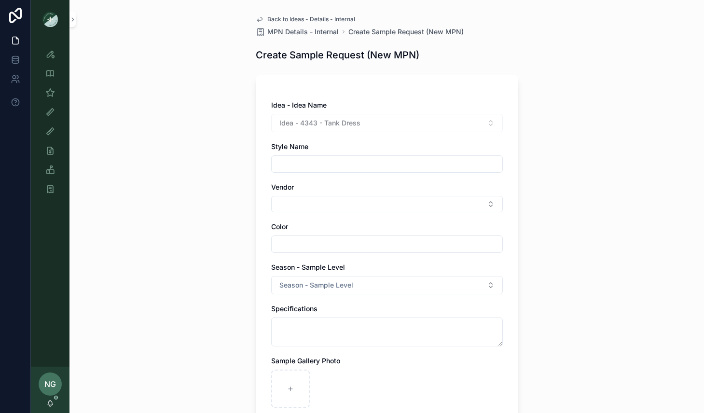
click at [368, 163] on input "scrollable content" at bounding box center [387, 164] width 231 height 14
click at [183, 149] on div "Back to Ideas - Details - Internal MPN Details - Internal Create Sample Request…" at bounding box center [387, 206] width 635 height 413
click at [335, 160] on input "scrollable content" at bounding box center [387, 164] width 231 height 14
type input "*"
type input "**********"
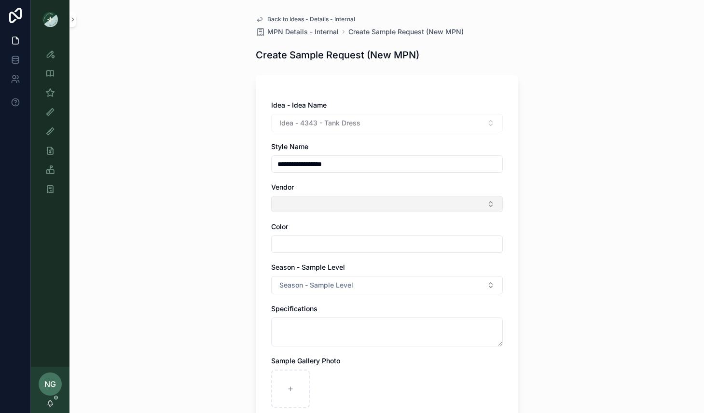
click at [323, 203] on button "Select Button" at bounding box center [387, 204] width 232 height 16
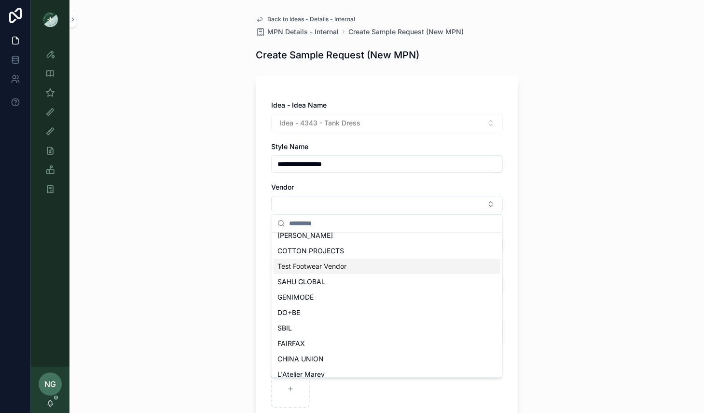
scroll to position [147, 0]
click at [320, 278] on span "SAHU GLOBAL" at bounding box center [302, 281] width 48 height 10
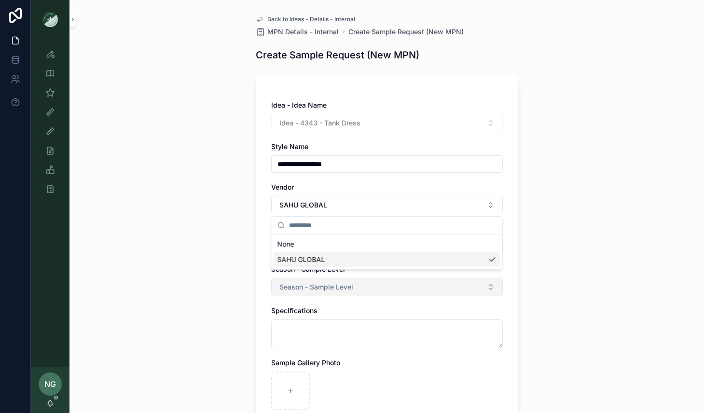
scroll to position [0, 0]
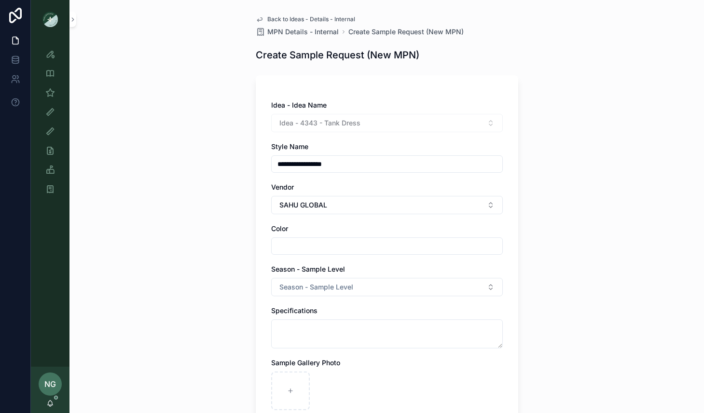
click at [323, 250] on input "scrollable content" at bounding box center [387, 246] width 231 height 14
click at [308, 286] on span "Season - Sample Level" at bounding box center [317, 287] width 74 height 10
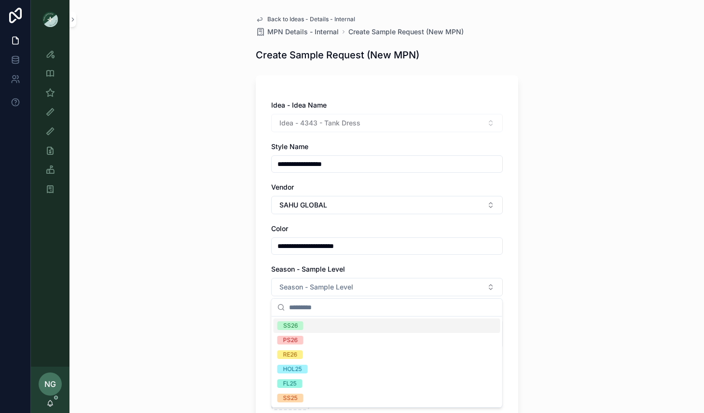
drag, startPoint x: 299, startPoint y: 324, endPoint x: 293, endPoint y: 318, distance: 8.9
click at [299, 324] on span "SS26" at bounding box center [291, 326] width 26 height 9
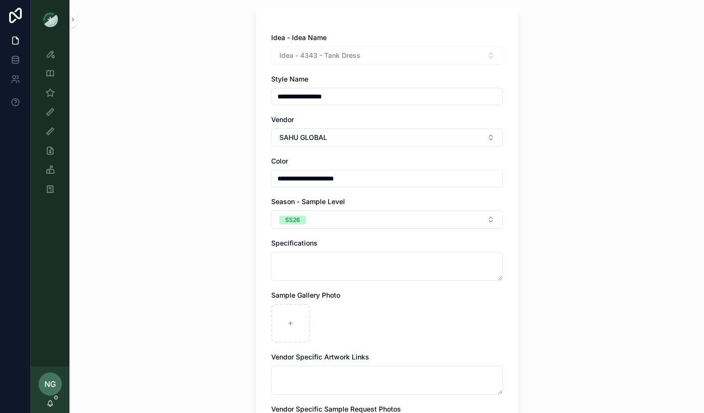
scroll to position [70, 0]
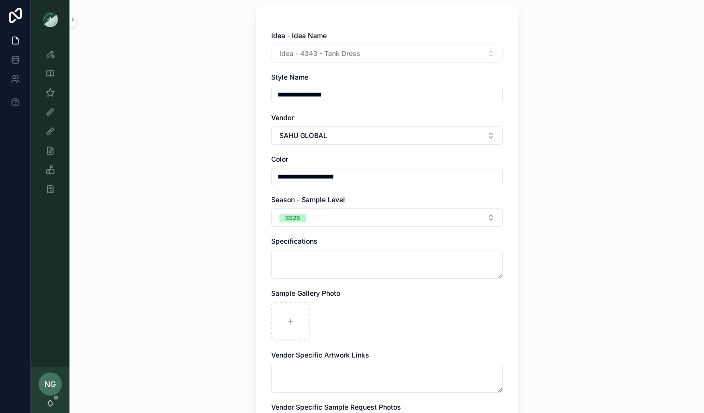
click at [279, 176] on input "**********" at bounding box center [387, 177] width 231 height 14
type input "**********"
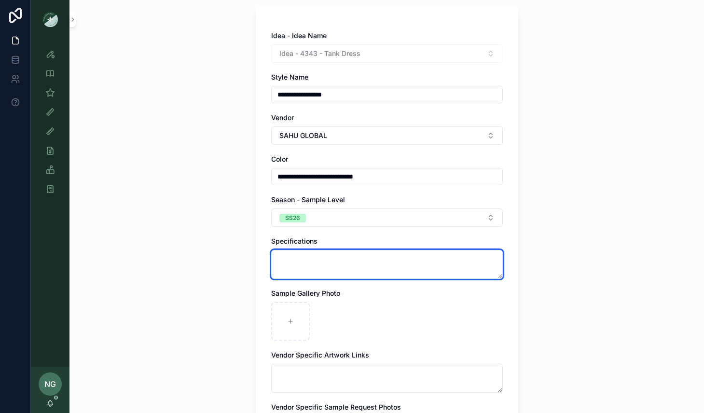
click at [309, 269] on textarea "scrollable content" at bounding box center [387, 264] width 232 height 29
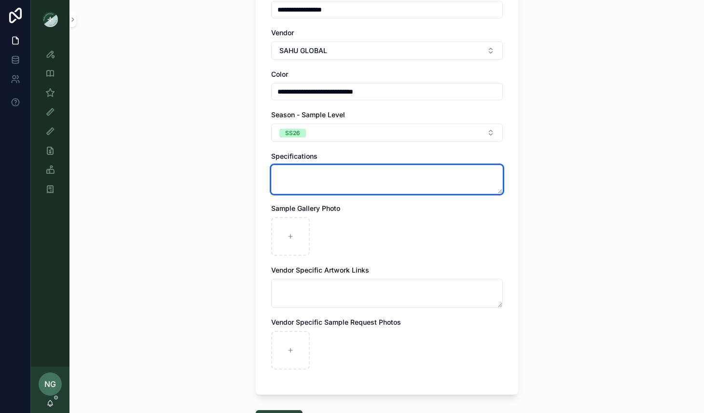
scroll to position [161, 0]
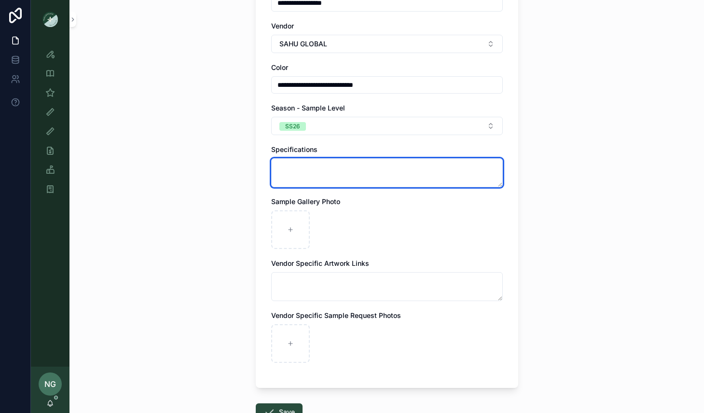
paste textarea "**********"
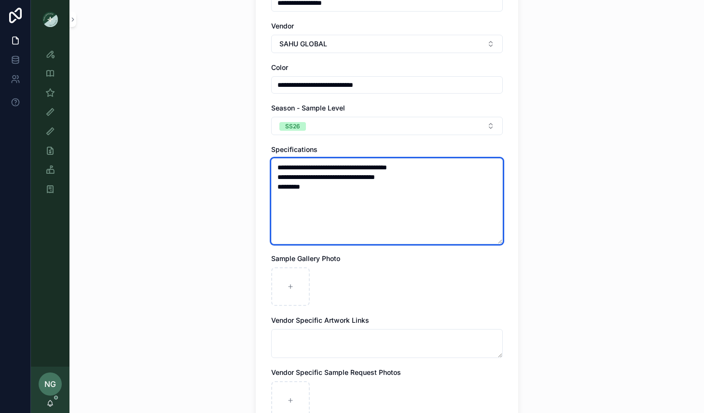
type textarea "**********"
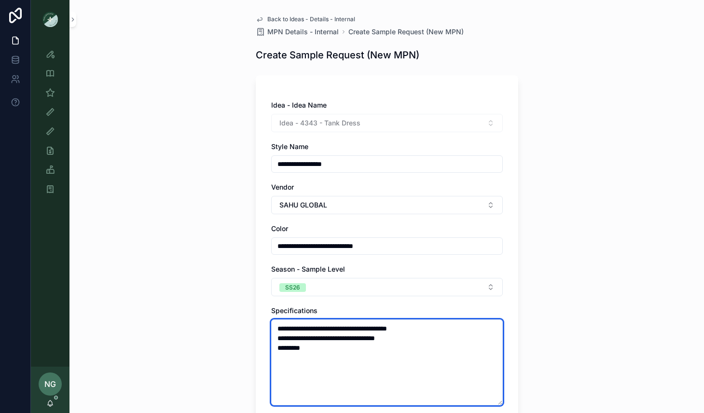
scroll to position [288, 0]
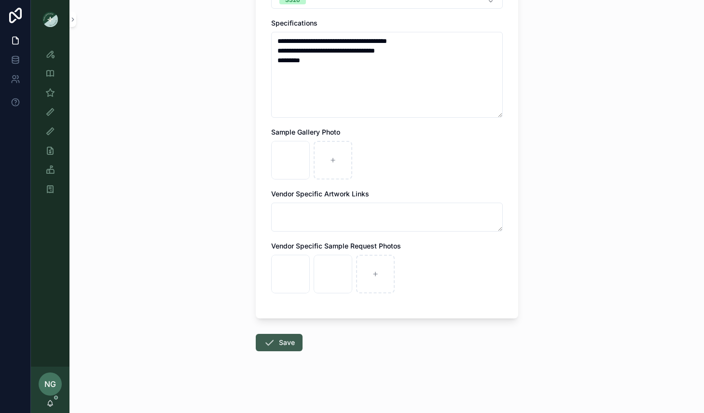
click at [273, 342] on icon "scrollable content" at bounding box center [270, 343] width 12 height 12
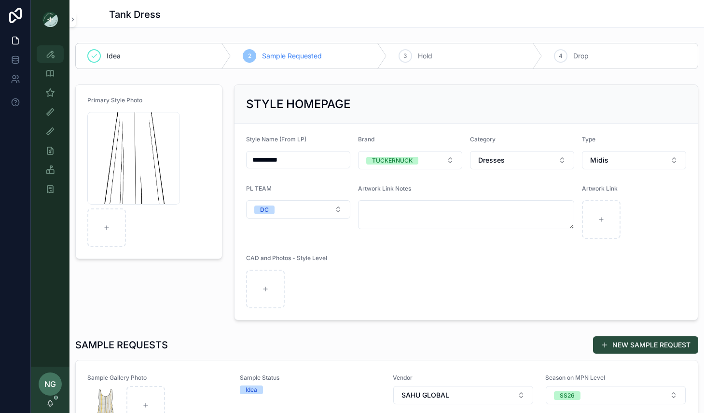
click at [50, 54] on icon "scrollable content" at bounding box center [50, 54] width 10 height 10
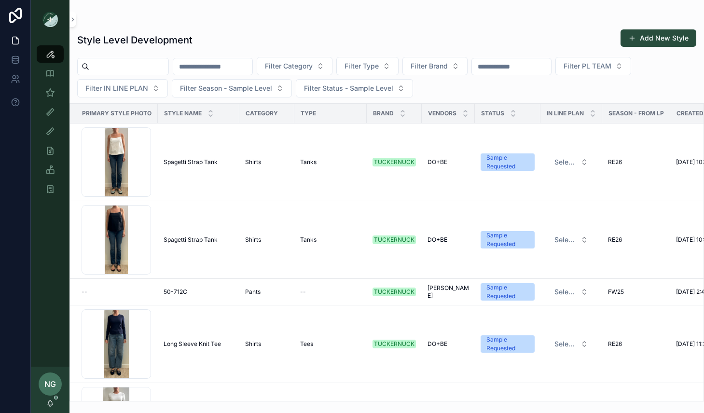
click at [660, 40] on button "Add New Style" at bounding box center [659, 37] width 76 height 17
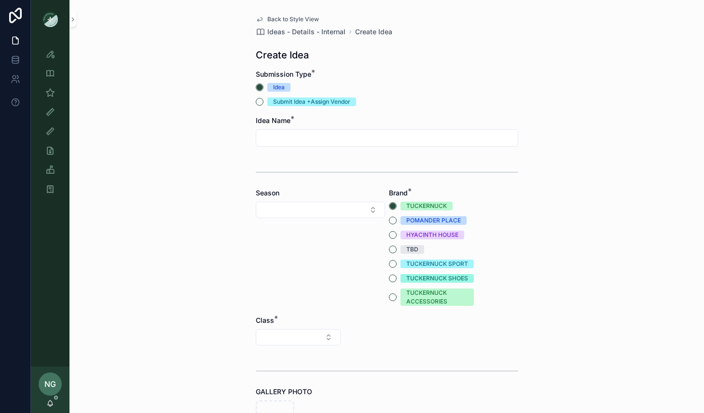
click at [288, 137] on input "scrollable content" at bounding box center [387, 138] width 262 height 14
type input "**********"
drag, startPoint x: 284, startPoint y: 215, endPoint x: 289, endPoint y: 216, distance: 5.4
click at [285, 215] on button "Select Button" at bounding box center [320, 210] width 129 height 16
click at [308, 323] on div "SS26" at bounding box center [320, 325] width 125 height 15
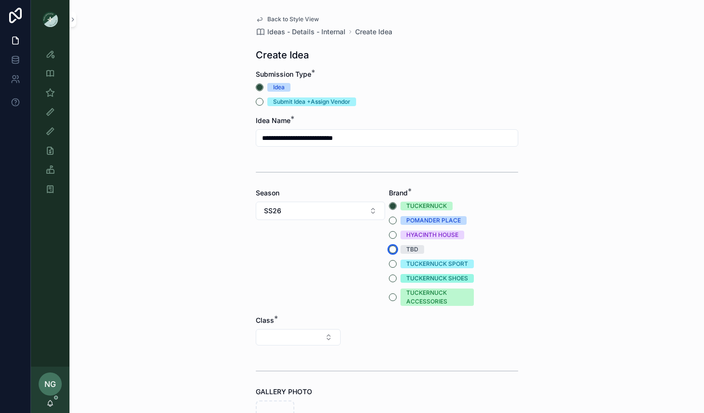
click at [393, 248] on button "TBD" at bounding box center [393, 250] width 8 height 8
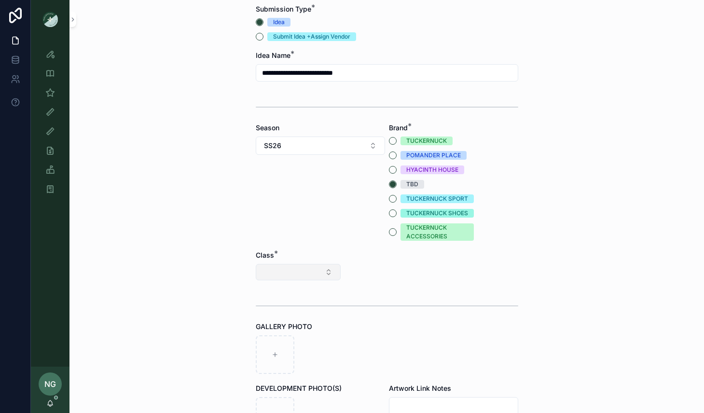
click at [323, 270] on button "Select Button" at bounding box center [298, 272] width 85 height 16
drag, startPoint x: 292, startPoint y: 357, endPoint x: 300, endPoint y: 352, distance: 9.5
click at [292, 357] on div "Clothing" at bounding box center [298, 356] width 116 height 15
click at [405, 274] on button "Select Button" at bounding box center [387, 272] width 85 height 16
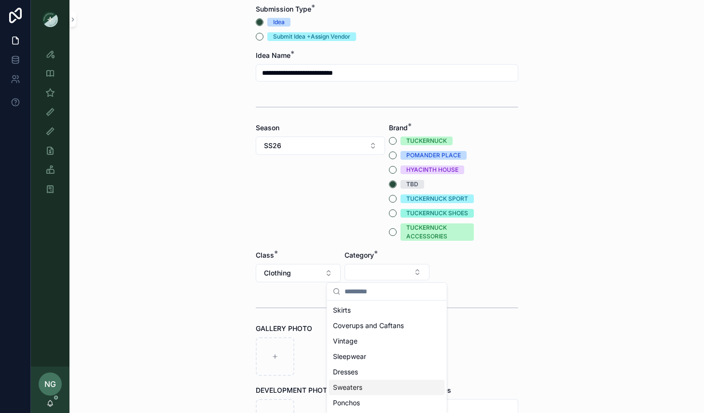
scroll to position [34, 0]
click at [371, 337] on div "Dresses" at bounding box center [387, 337] width 116 height 15
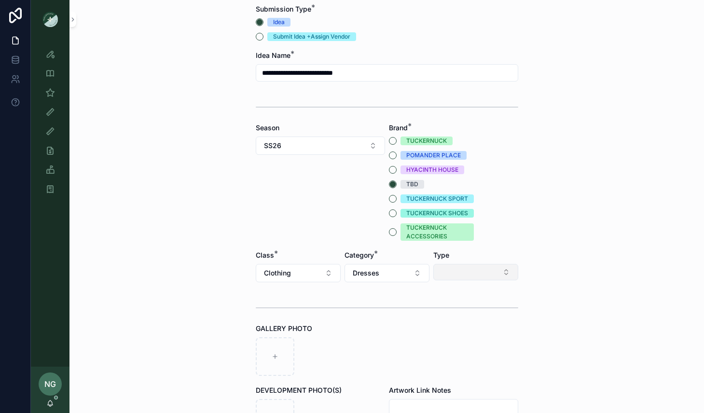
click at [481, 276] on button "Select Button" at bounding box center [476, 272] width 85 height 16
click at [465, 340] on div "Midis" at bounding box center [476, 341] width 116 height 15
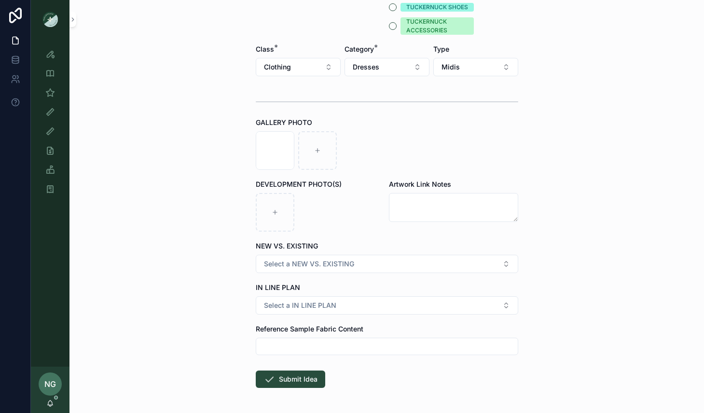
scroll to position [290, 0]
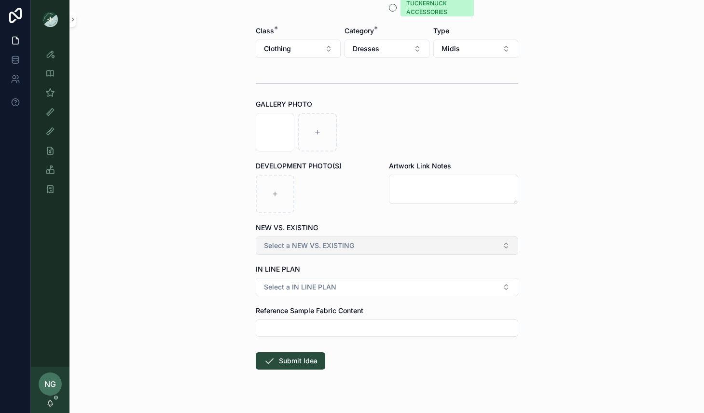
click at [314, 244] on span "Select a NEW VS. EXISTING" at bounding box center [309, 246] width 90 height 10
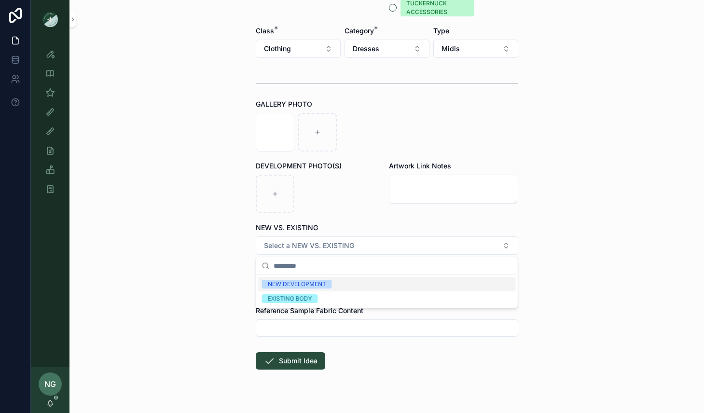
click at [319, 285] on div "NEW DEVELOPMENT" at bounding box center [297, 284] width 58 height 9
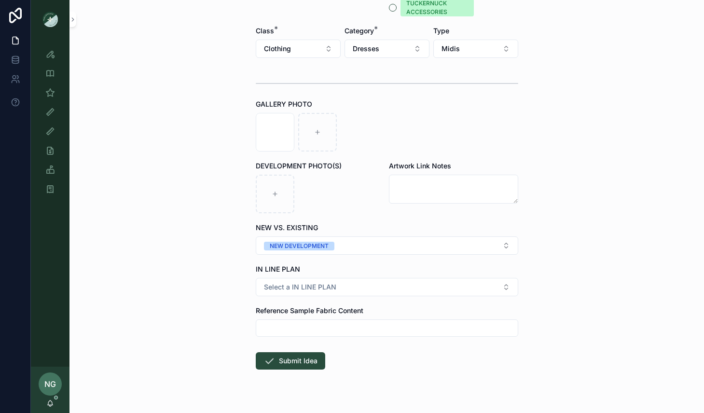
click at [317, 277] on div "IN LINE PLAN Select a IN LINE PLAN" at bounding box center [387, 281] width 263 height 32
click at [317, 290] on span "Select a IN LINE PLAN" at bounding box center [300, 287] width 72 height 10
click at [302, 337] on div "NO" at bounding box center [387, 340] width 258 height 14
click at [288, 362] on button "Submit Idea" at bounding box center [291, 360] width 70 height 17
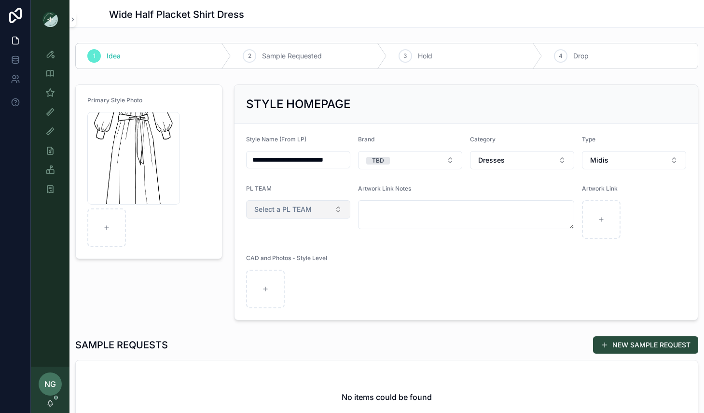
click at [278, 199] on div "PL TEAM Select a PL TEAM" at bounding box center [298, 212] width 104 height 54
click at [276, 211] on span "Select a PL TEAM" at bounding box center [282, 210] width 57 height 10
click at [279, 245] on div "DC" at bounding box center [298, 248] width 116 height 14
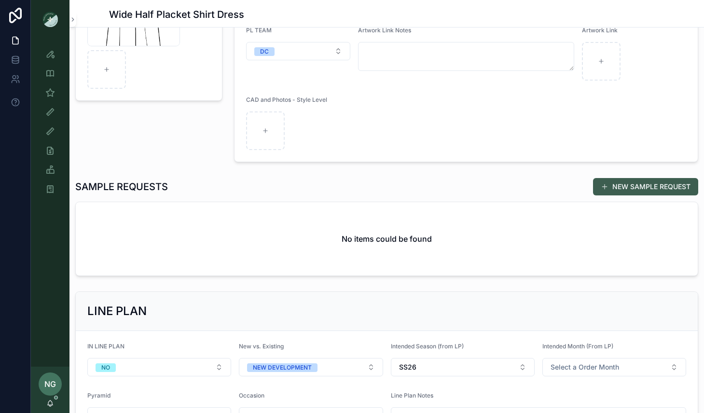
scroll to position [160, 0]
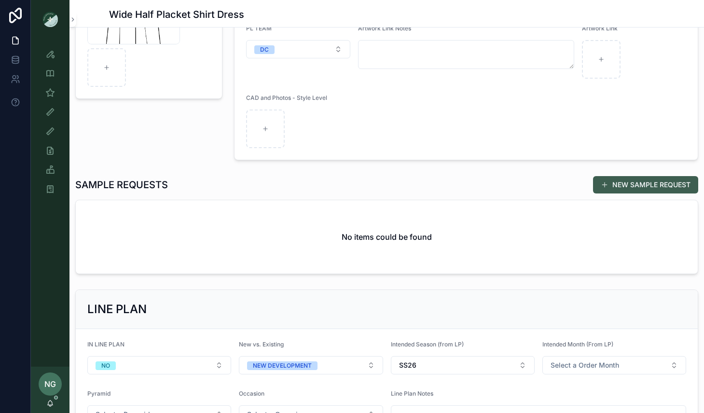
click at [618, 186] on button "NEW SAMPLE REQUEST" at bounding box center [645, 184] width 105 height 17
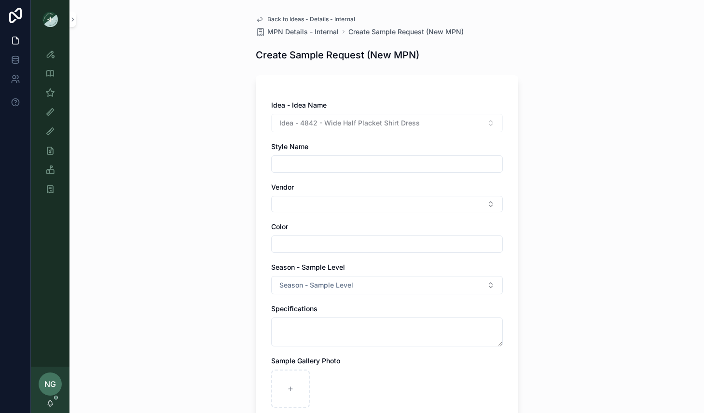
click at [426, 164] on input "scrollable content" at bounding box center [387, 164] width 231 height 14
click at [531, 187] on div "Back to Ideas - Details - Internal MPN Details - Internal Create Sample Request…" at bounding box center [387, 206] width 635 height 413
click at [445, 159] on input "scrollable content" at bounding box center [387, 164] width 231 height 14
type input "**********"
click at [402, 206] on button "Select Button" at bounding box center [387, 204] width 232 height 16
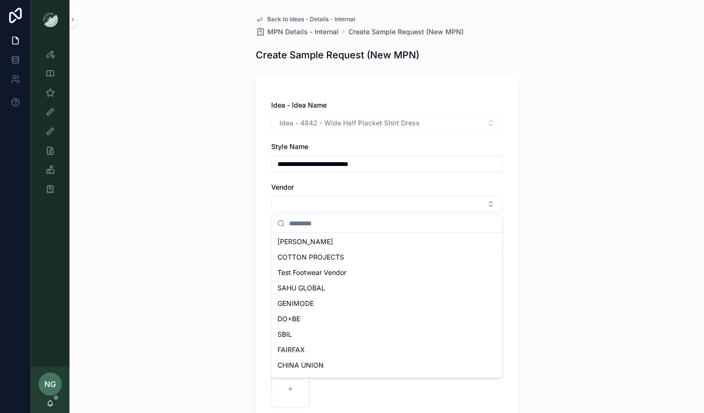
scroll to position [132, 0]
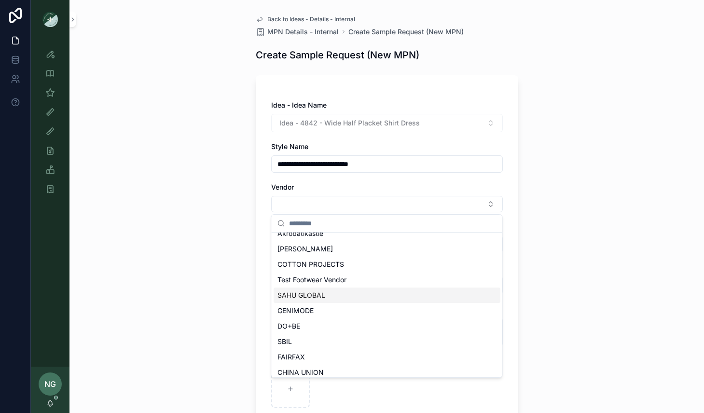
click at [350, 297] on div "SAHU GLOBAL" at bounding box center [387, 295] width 227 height 15
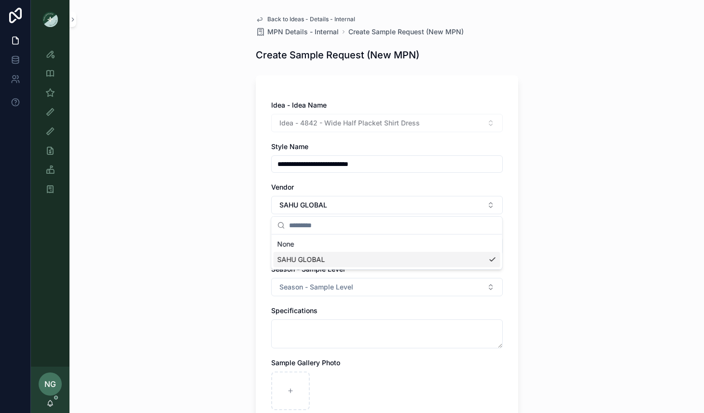
scroll to position [0, 0]
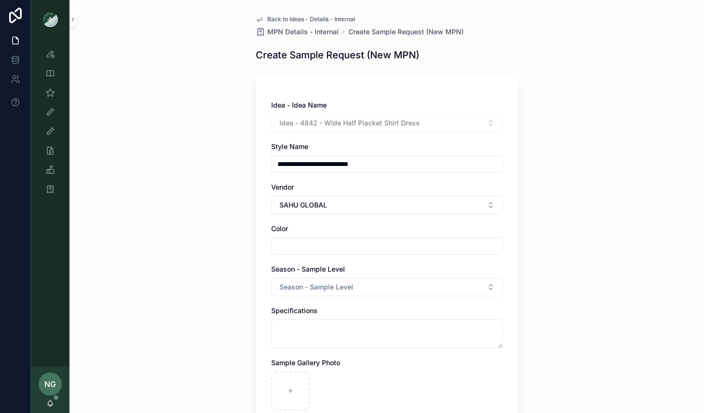
click at [353, 248] on input "scrollable content" at bounding box center [387, 246] width 231 height 14
type input "**********"
click at [349, 286] on span "Season - Sample Level" at bounding box center [317, 287] width 74 height 10
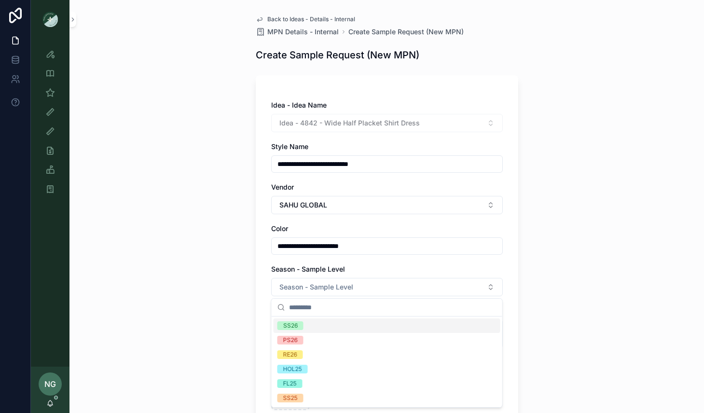
drag, startPoint x: 349, startPoint y: 326, endPoint x: 290, endPoint y: 315, distance: 59.9
click at [348, 325] on div "SS26" at bounding box center [387, 326] width 227 height 14
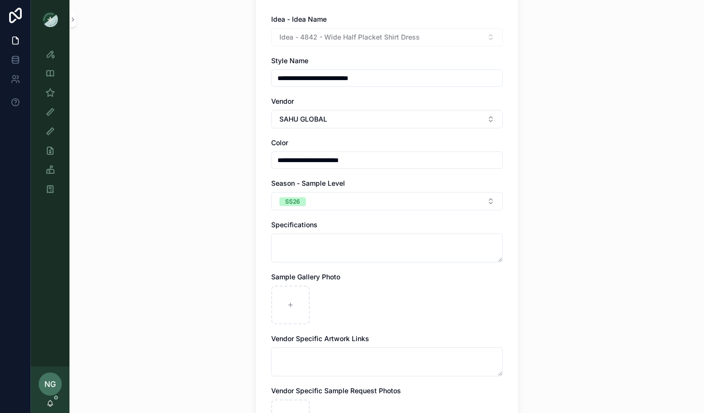
scroll to position [131, 0]
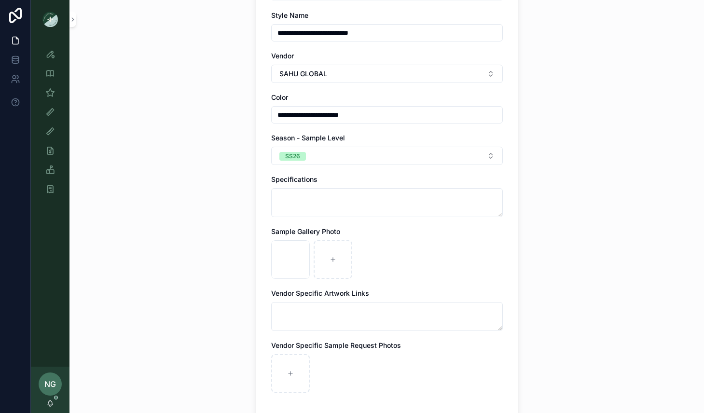
drag, startPoint x: 557, startPoint y: 252, endPoint x: 595, endPoint y: 119, distance: 138.6
click at [557, 252] on div "**********" at bounding box center [387, 75] width 635 height 413
click at [320, 204] on textarea "scrollable content" at bounding box center [387, 202] width 232 height 29
paste textarea "**********"
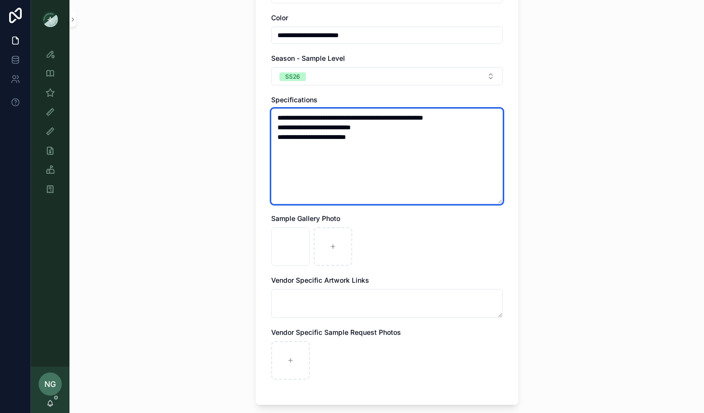
scroll to position [278, 0]
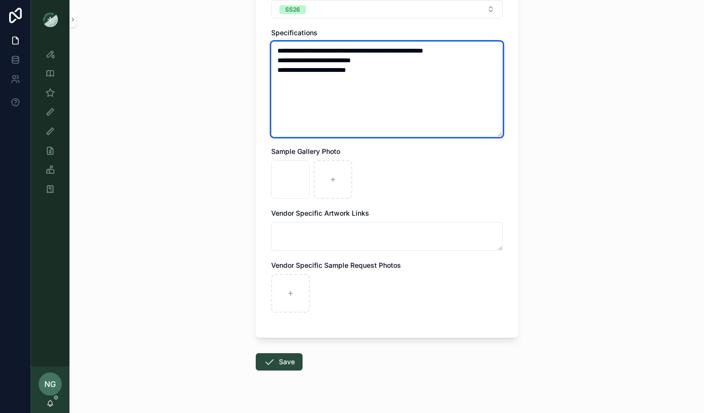
type textarea "**********"
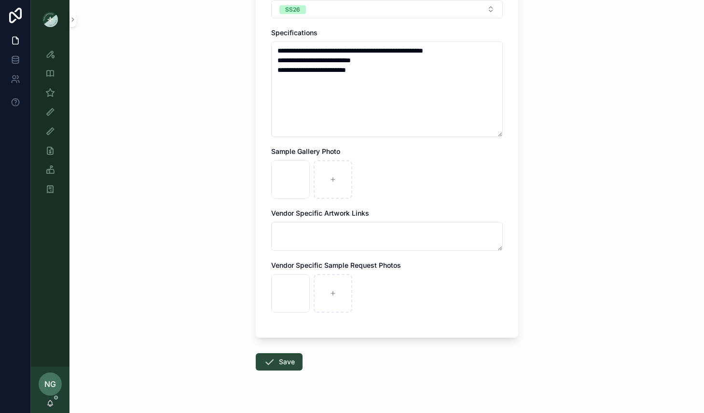
click at [280, 367] on button "Save" at bounding box center [279, 361] width 47 height 17
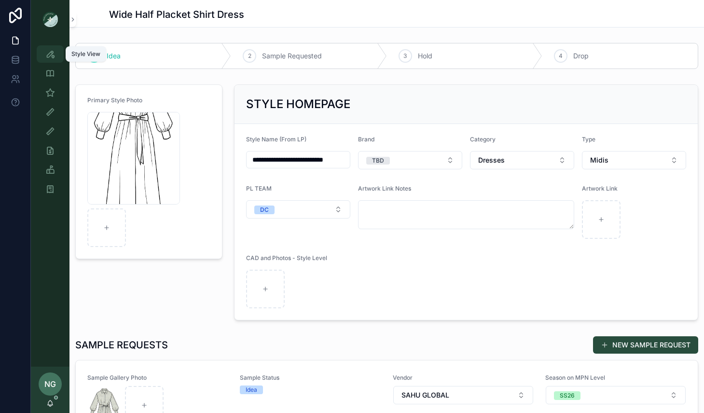
click at [46, 54] on icon "scrollable content" at bounding box center [50, 54] width 10 height 10
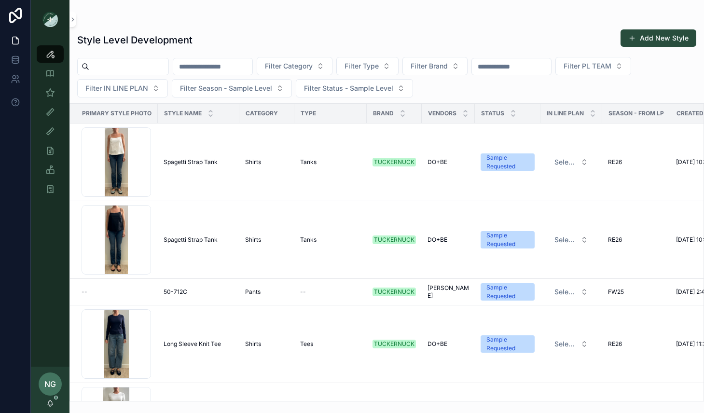
click at [659, 32] on button "Add New Style" at bounding box center [659, 37] width 76 height 17
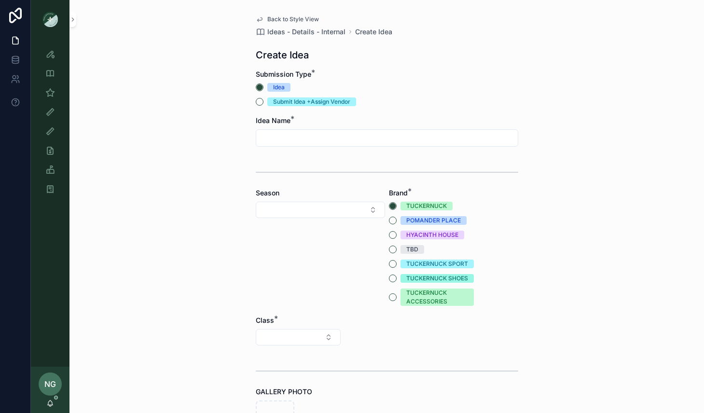
click at [284, 141] on input "scrollable content" at bounding box center [387, 138] width 262 height 14
type input "**********"
click at [288, 205] on button "Select Button" at bounding box center [320, 210] width 129 height 16
drag, startPoint x: 289, startPoint y: 323, endPoint x: 360, endPoint y: 286, distance: 79.7
click at [289, 323] on div "SS26" at bounding box center [320, 325] width 125 height 15
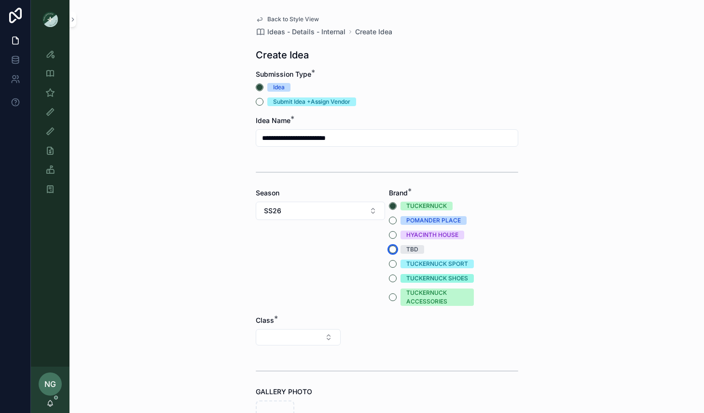
drag, startPoint x: 393, startPoint y: 249, endPoint x: 379, endPoint y: 264, distance: 20.8
click at [393, 249] on button "TBD" at bounding box center [393, 250] width 8 height 8
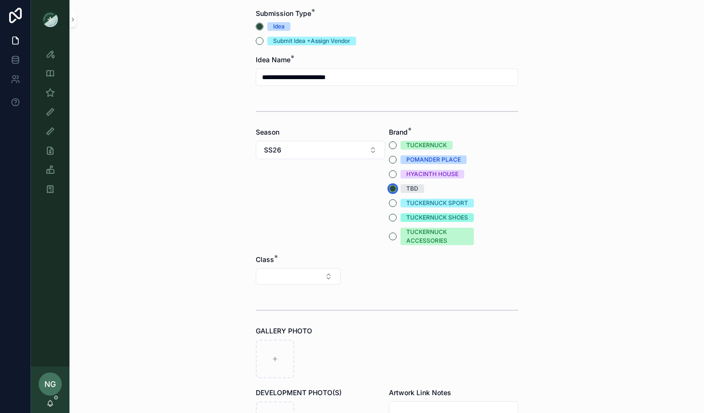
scroll to position [62, 0]
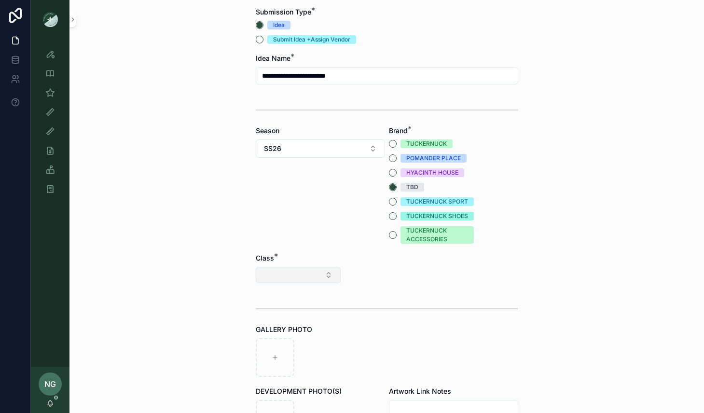
drag, startPoint x: 324, startPoint y: 272, endPoint x: 330, endPoint y: 269, distance: 6.0
click at [325, 271] on button "Select Button" at bounding box center [298, 275] width 85 height 16
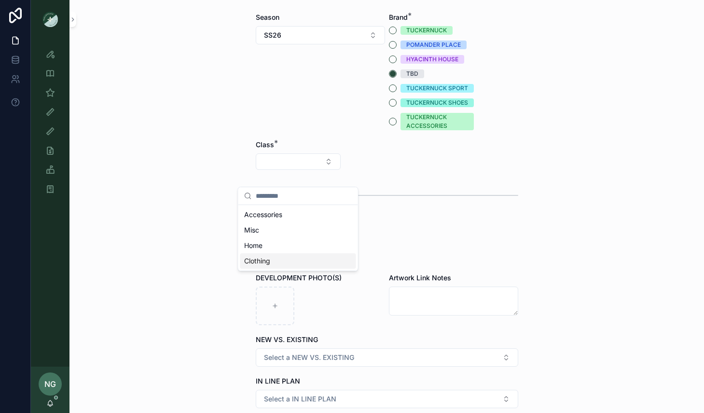
scroll to position [177, 0]
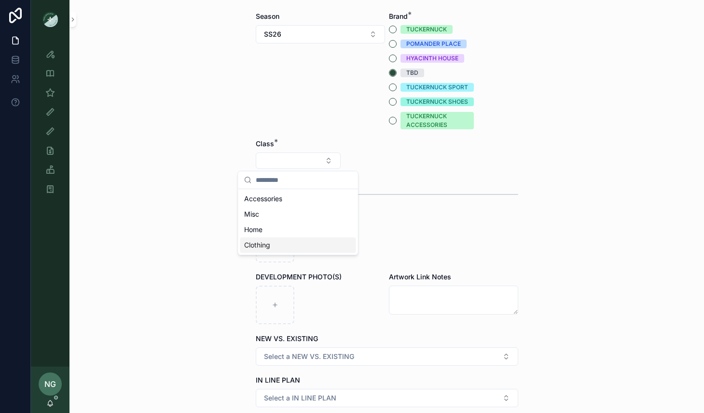
drag, startPoint x: 309, startPoint y: 247, endPoint x: 382, endPoint y: 210, distance: 81.8
click at [309, 247] on div "Clothing" at bounding box center [298, 245] width 116 height 15
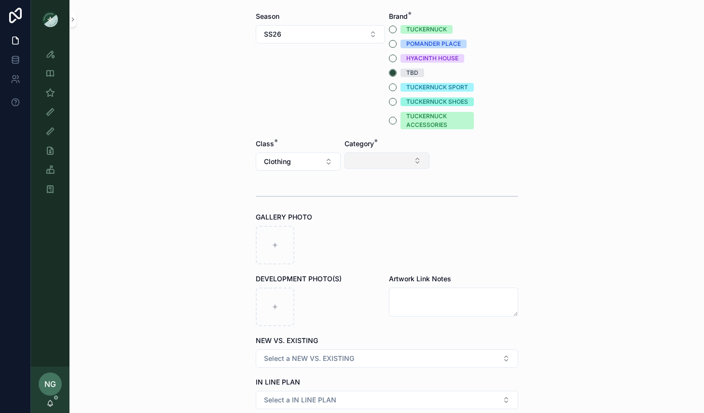
click at [404, 167] on button "Select Button" at bounding box center [387, 161] width 85 height 16
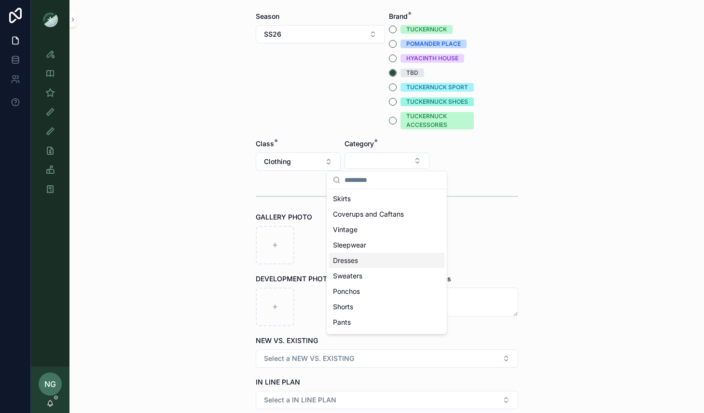
click at [402, 256] on div "Dresses" at bounding box center [387, 260] width 116 height 15
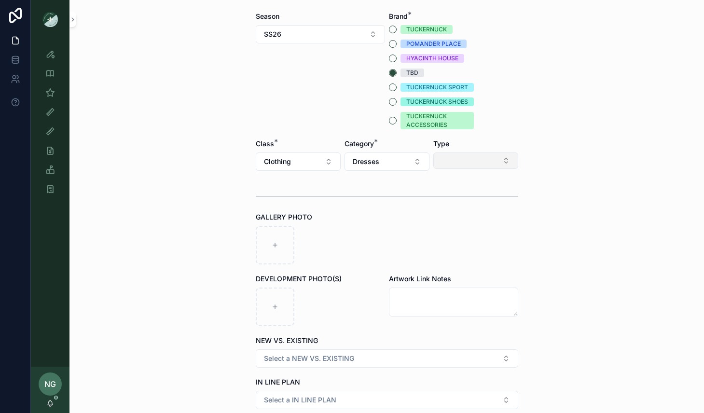
click at [490, 154] on button "Select Button" at bounding box center [476, 161] width 85 height 16
click at [498, 216] on div "Maxis" at bounding box center [476, 214] width 116 height 15
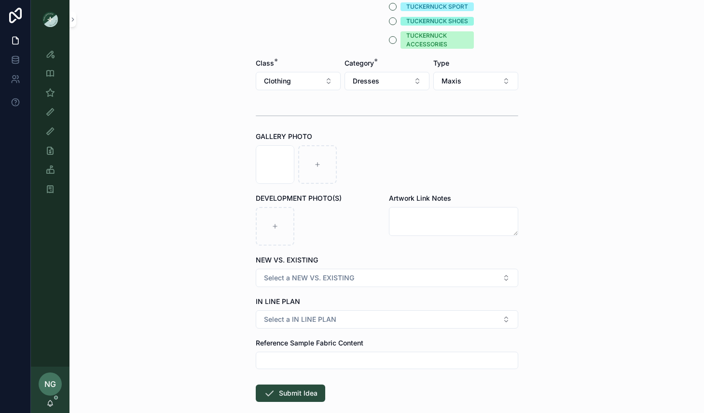
scroll to position [297, 0]
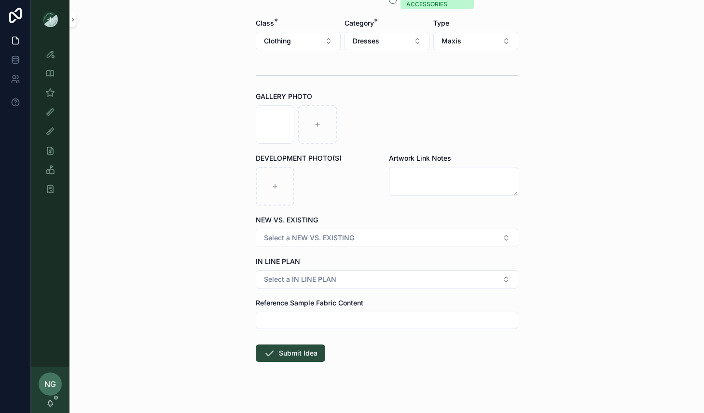
drag, startPoint x: 376, startPoint y: 225, endPoint x: 376, endPoint y: 249, distance: 23.7
click at [376, 225] on div "NEW VS. EXISTING Select a NEW VS. EXISTING" at bounding box center [387, 231] width 263 height 32
click at [376, 251] on form "**********" at bounding box center [387, 98] width 263 height 652
click at [378, 240] on button "Select a NEW VS. EXISTING" at bounding box center [387, 238] width 263 height 18
click at [350, 273] on div "NEW DEVELOPMENT" at bounding box center [387, 276] width 258 height 14
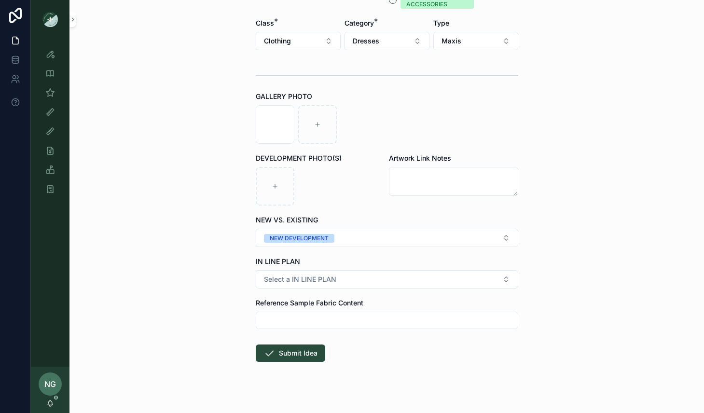
click at [391, 289] on form "**********" at bounding box center [387, 98] width 263 height 652
click at [392, 282] on button "Select a IN LINE PLAN" at bounding box center [387, 279] width 263 height 18
click at [356, 334] on div "NO" at bounding box center [387, 332] width 258 height 14
click at [300, 352] on button "Submit Idea" at bounding box center [291, 353] width 70 height 17
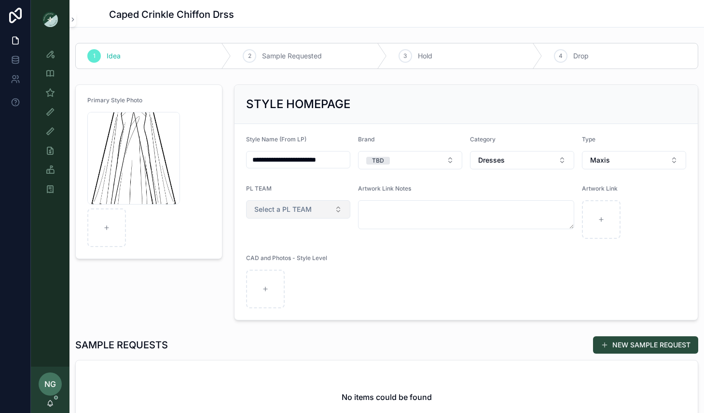
click at [324, 204] on button "Select a PL TEAM" at bounding box center [298, 209] width 104 height 18
drag, startPoint x: 299, startPoint y: 248, endPoint x: 371, endPoint y: 247, distance: 71.9
click at [299, 248] on div "DC" at bounding box center [298, 248] width 116 height 14
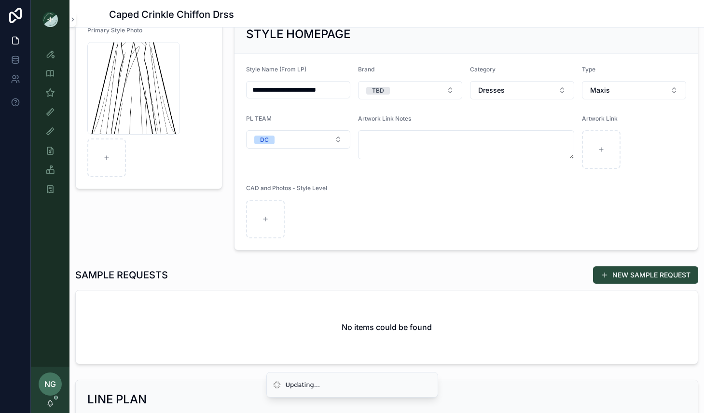
scroll to position [211, 0]
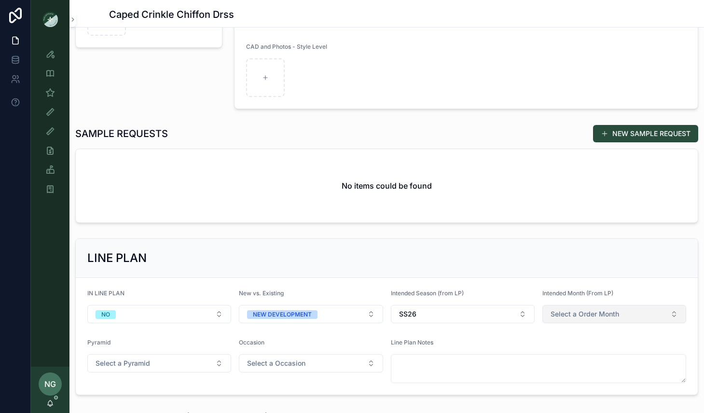
click at [636, 317] on button "Select a Order Month" at bounding box center [615, 314] width 144 height 18
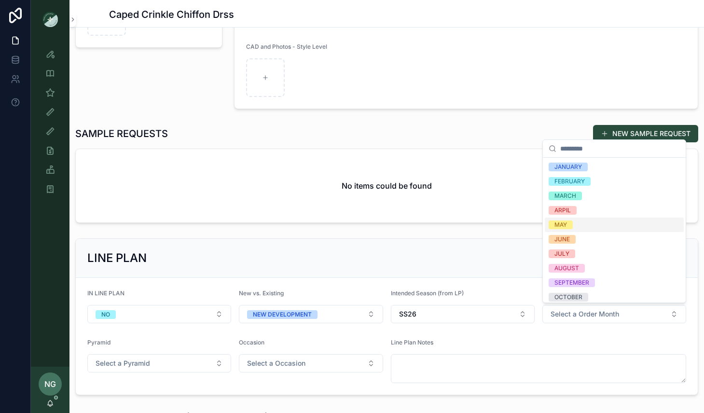
click at [593, 222] on div "MAY" at bounding box center [614, 225] width 139 height 14
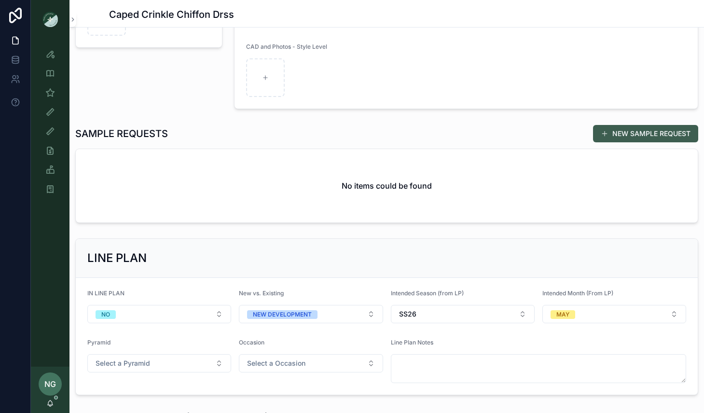
click at [636, 132] on button "NEW SAMPLE REQUEST" at bounding box center [645, 133] width 105 height 17
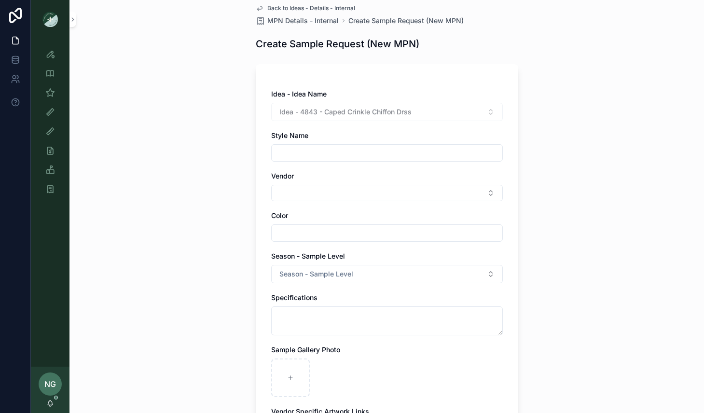
scroll to position [12, 0]
click at [457, 154] on input "scrollable content" at bounding box center [387, 153] width 231 height 14
type input "**********"
click at [449, 185] on button "Select Button" at bounding box center [387, 192] width 232 height 16
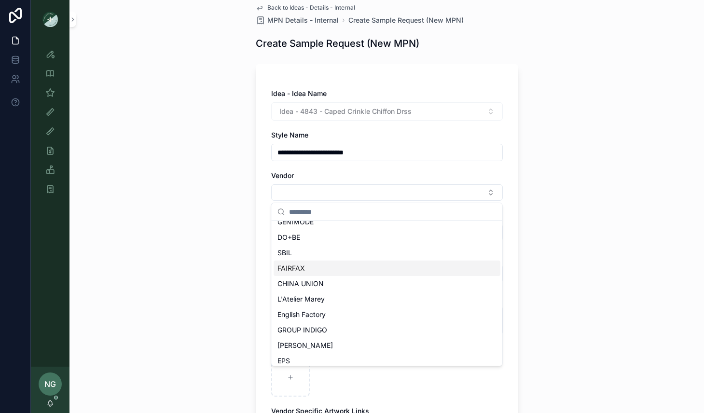
scroll to position [216, 0]
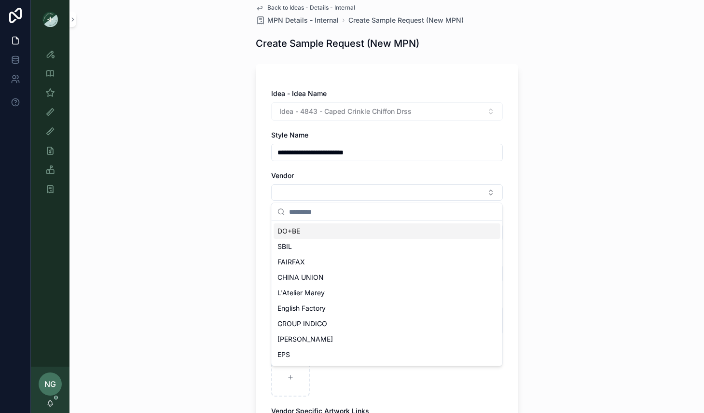
click at [419, 233] on div "DO+BE" at bounding box center [387, 231] width 227 height 15
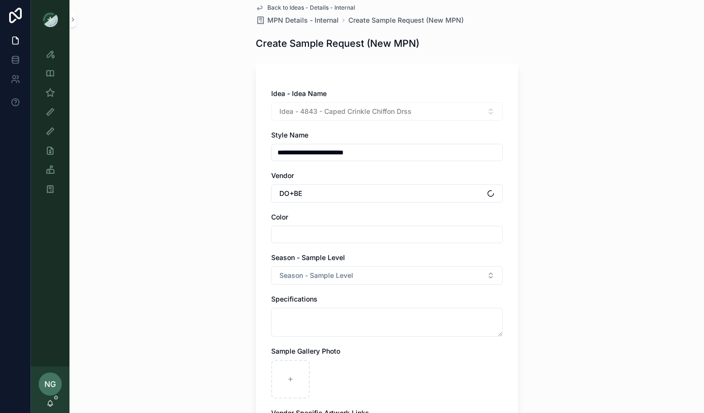
click at [419, 233] on input "scrollable content" at bounding box center [387, 235] width 231 height 14
type input "**********"
click at [379, 276] on button "Season - Sample Level" at bounding box center [387, 276] width 232 height 18
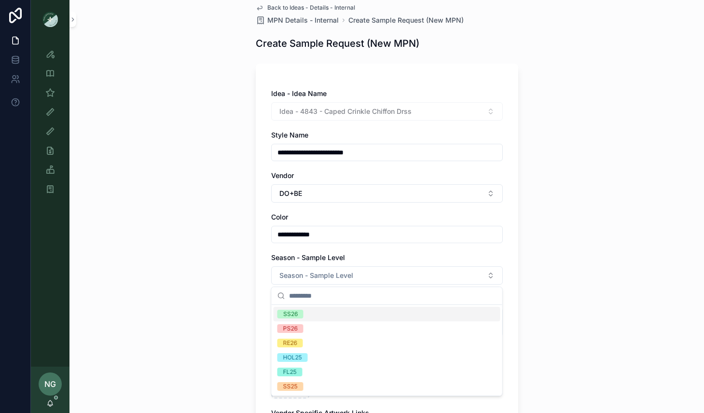
click at [339, 316] on div "SS26" at bounding box center [387, 314] width 227 height 14
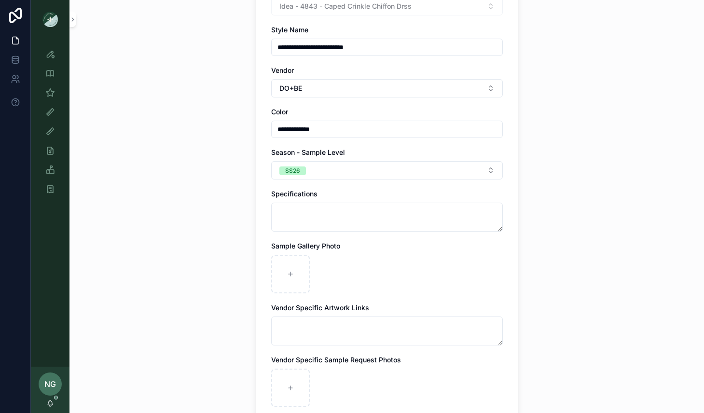
scroll to position [136, 0]
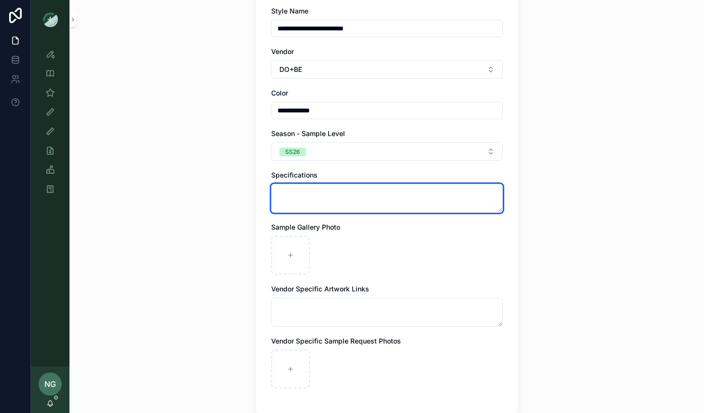
click at [362, 190] on textarea "scrollable content" at bounding box center [387, 198] width 232 height 29
paste textarea "**********"
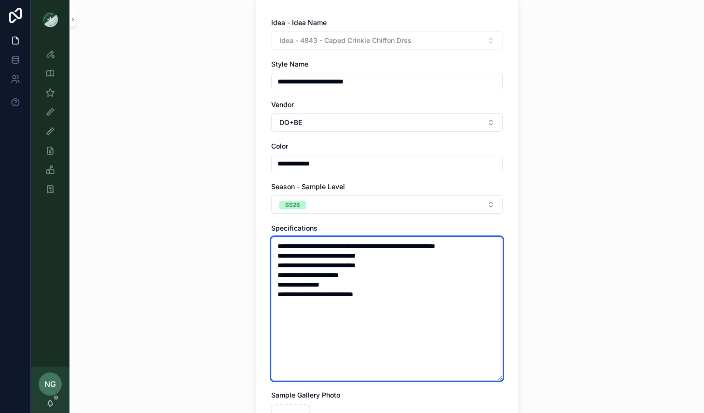
scroll to position [70, 0]
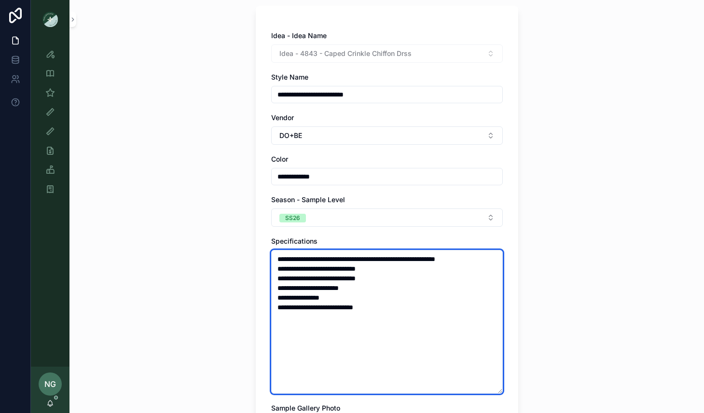
click at [482, 258] on textarea "**********" at bounding box center [387, 322] width 232 height 144
click at [416, 279] on textarea "**********" at bounding box center [387, 322] width 232 height 144
click at [398, 307] on textarea "**********" at bounding box center [387, 322] width 232 height 144
paste textarea "**********"
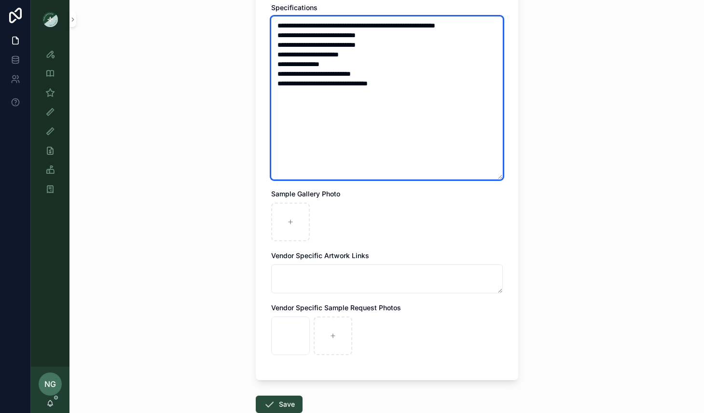
scroll to position [306, 0]
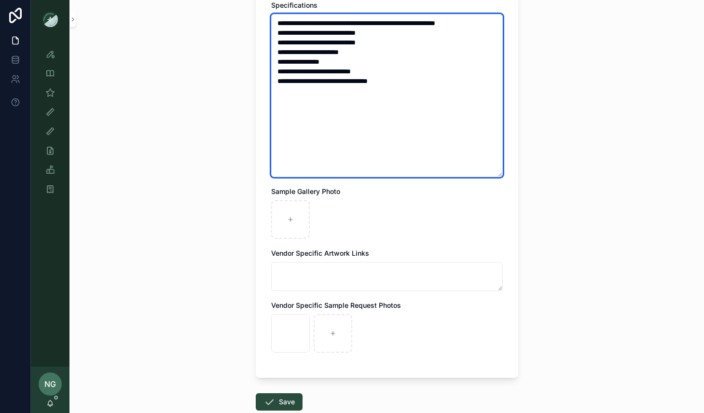
type textarea "**********"
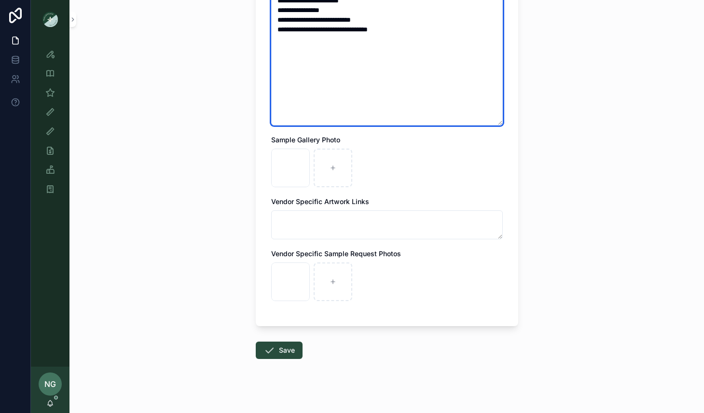
scroll to position [365, 0]
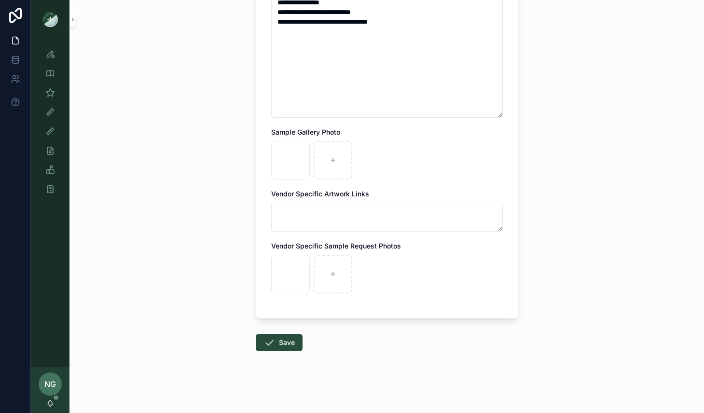
click at [285, 343] on button "Save" at bounding box center [279, 342] width 47 height 17
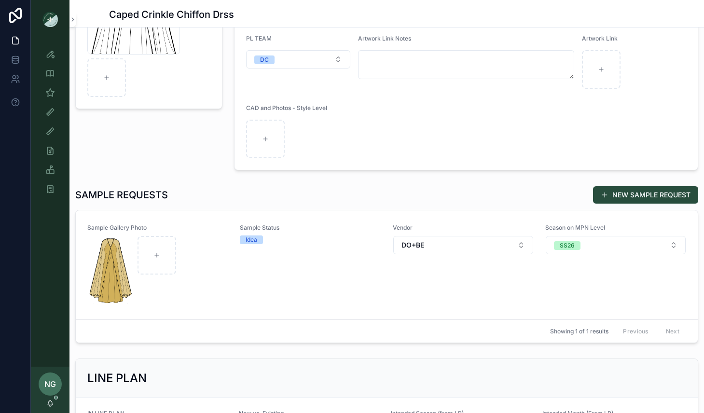
scroll to position [135, 0]
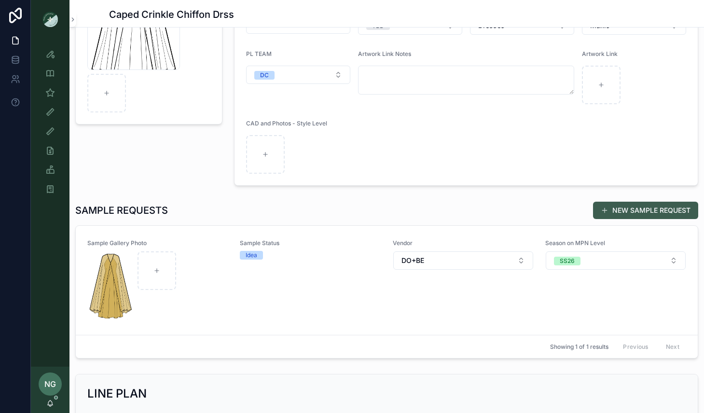
click at [631, 209] on button "NEW SAMPLE REQUEST" at bounding box center [645, 210] width 105 height 17
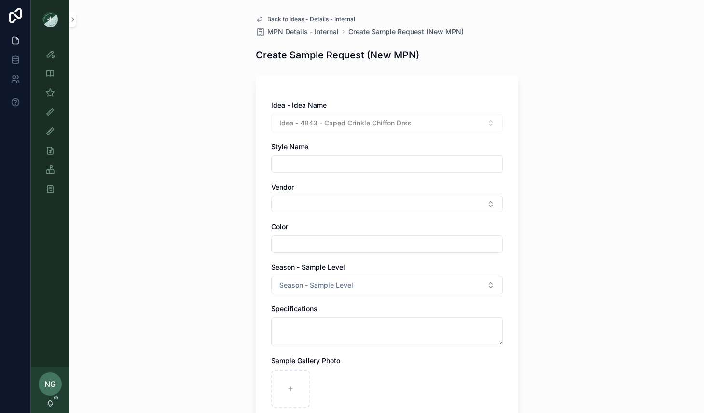
click at [418, 167] on input "scrollable content" at bounding box center [387, 164] width 231 height 14
type input "**********"
click at [408, 201] on button "Select Button" at bounding box center [387, 204] width 232 height 16
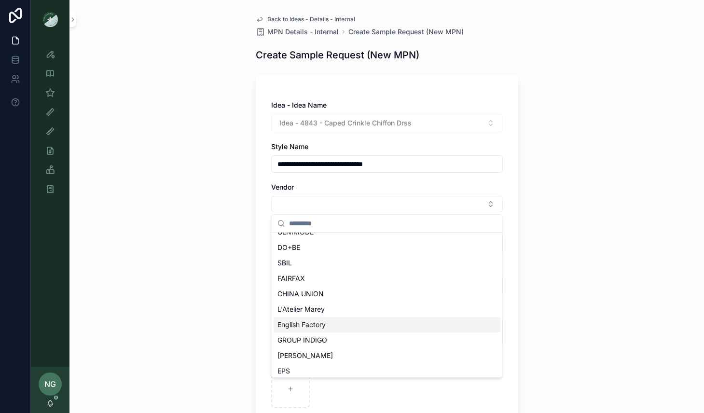
scroll to position [189, 0]
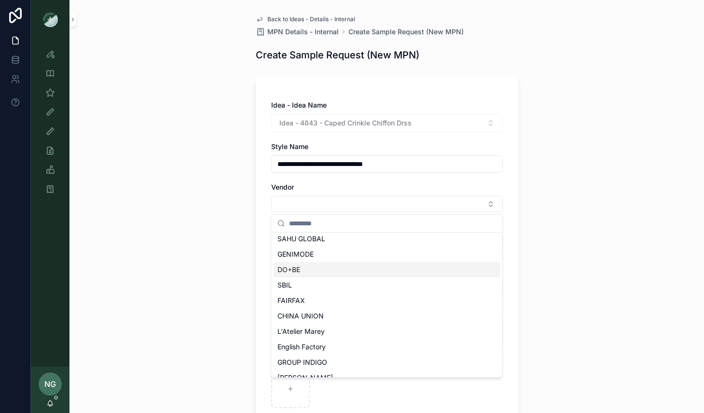
click at [363, 274] on div "DO+BE" at bounding box center [387, 269] width 227 height 15
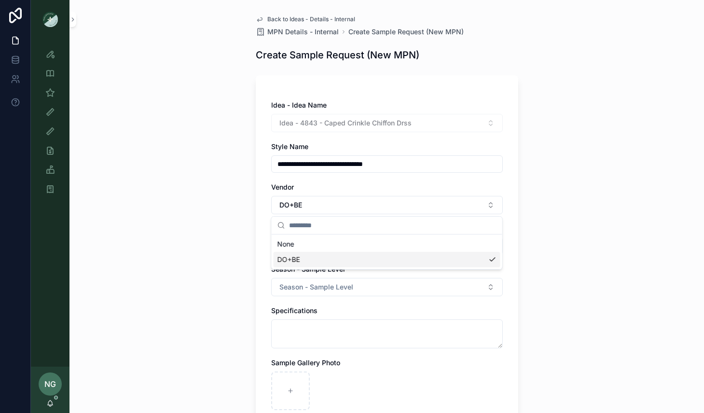
scroll to position [0, 0]
click at [350, 248] on input "scrollable content" at bounding box center [387, 246] width 231 height 14
type input "**********"
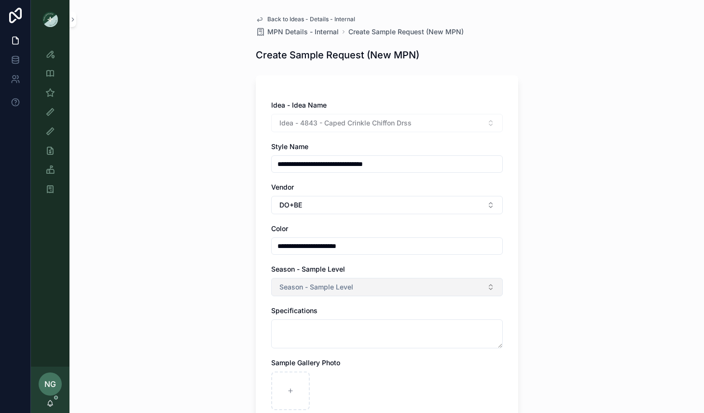
click at [341, 288] on span "Season - Sample Level" at bounding box center [317, 287] width 74 height 10
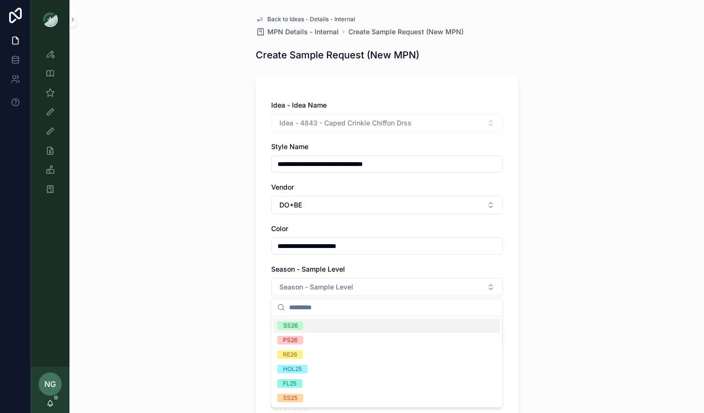
click at [330, 324] on div "SS26" at bounding box center [387, 326] width 227 height 14
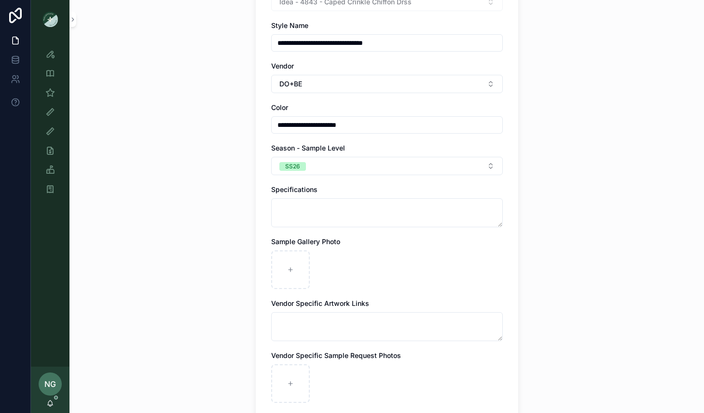
scroll to position [136, 0]
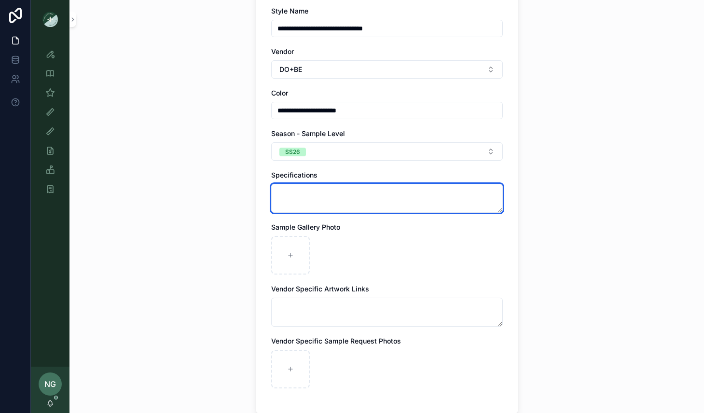
click at [329, 199] on textarea "scrollable content" at bounding box center [387, 198] width 232 height 29
paste textarea "**********"
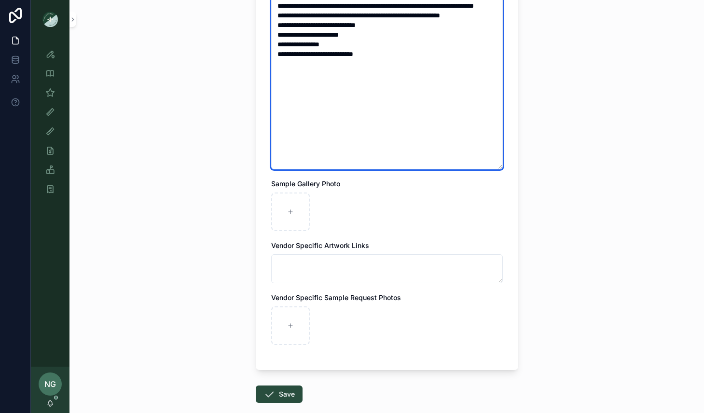
scroll to position [328, 0]
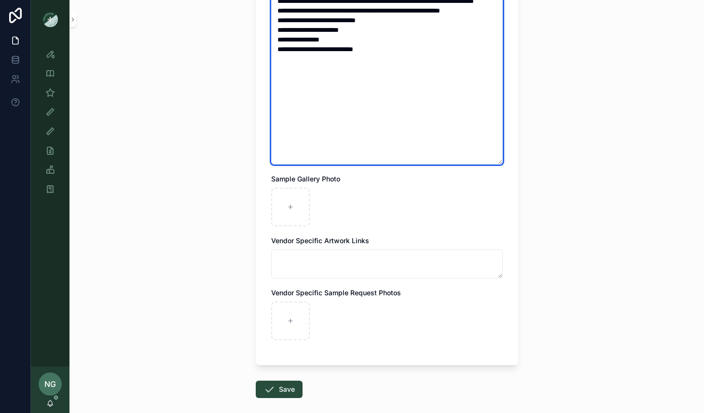
type textarea "**********"
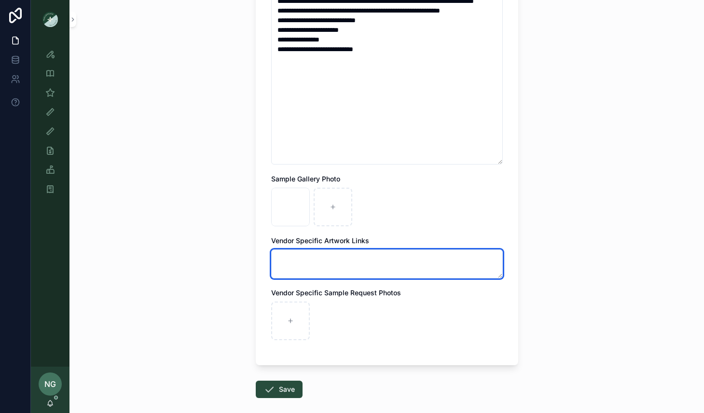
click at [321, 268] on textarea "scrollable content" at bounding box center [387, 264] width 232 height 29
paste textarea "**********"
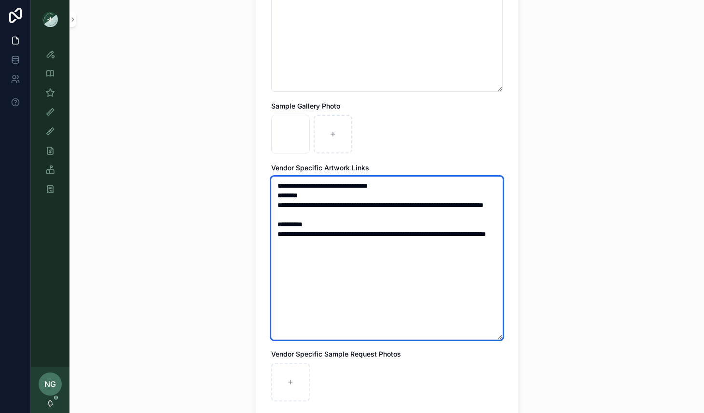
scroll to position [509, 0]
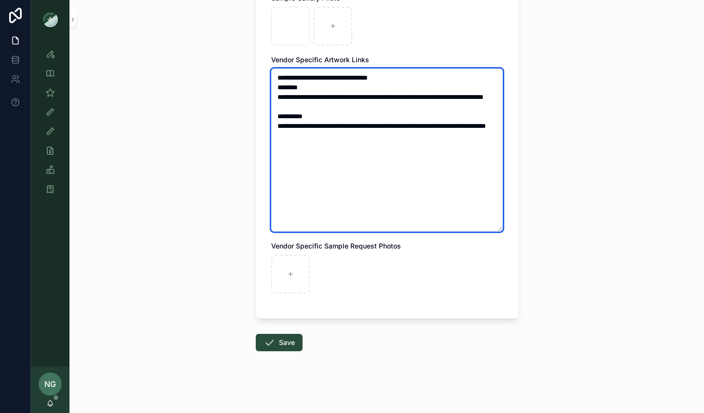
type textarea "**********"
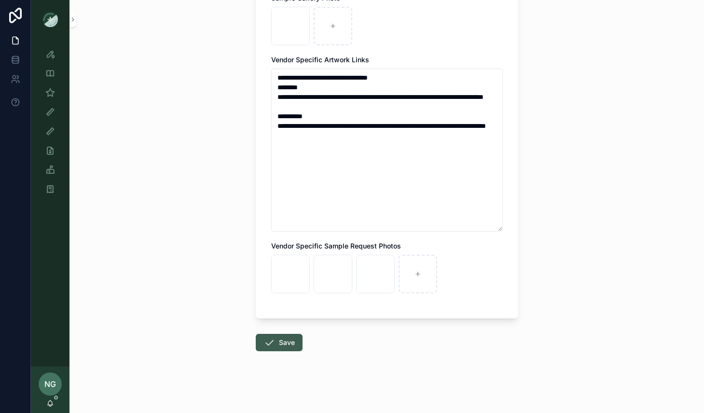
click at [284, 340] on button "Save" at bounding box center [279, 342] width 47 height 17
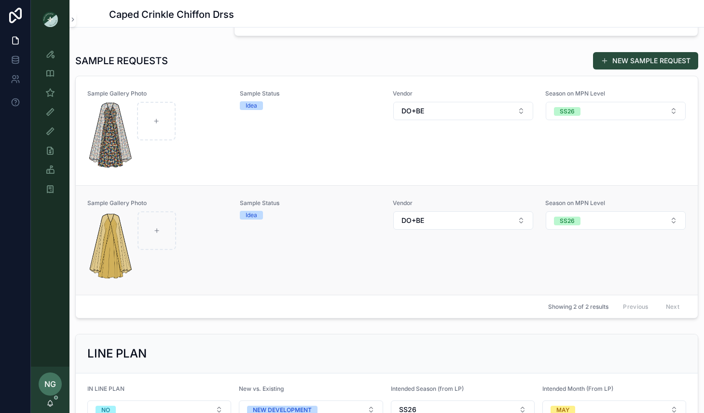
scroll to position [281, 0]
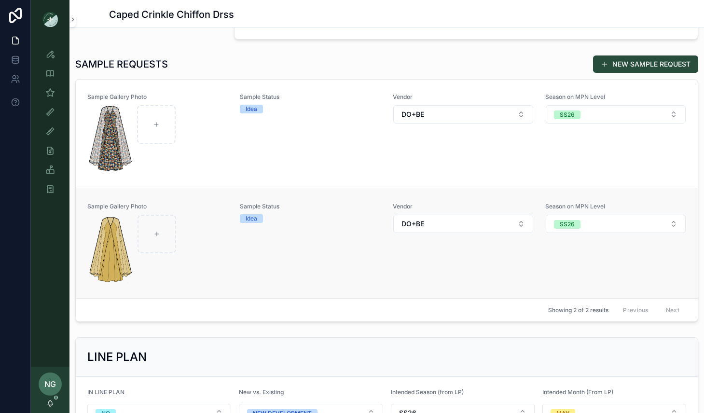
click at [392, 258] on div "Sample Gallery Photo Sample Status Idea Vendor DO+BE Season on MPN Level SS26" at bounding box center [386, 244] width 599 height 82
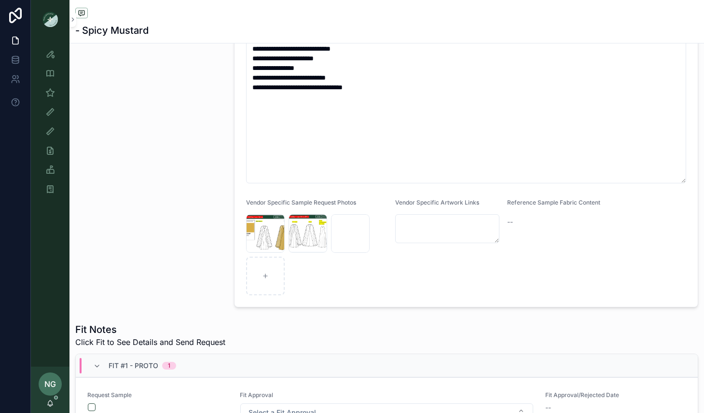
scroll to position [277, 0]
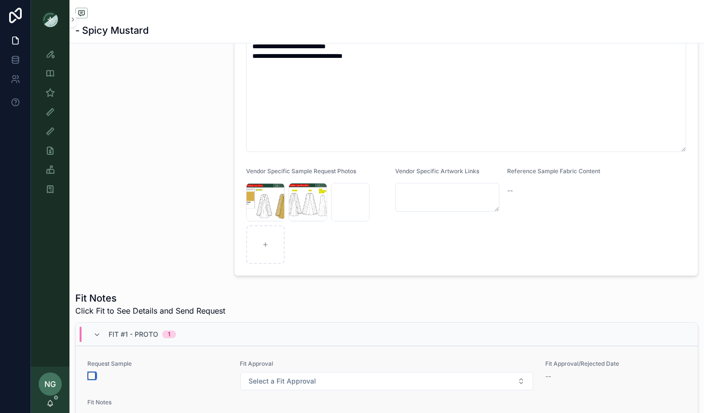
click at [91, 373] on button "scrollable content" at bounding box center [92, 376] width 8 height 8
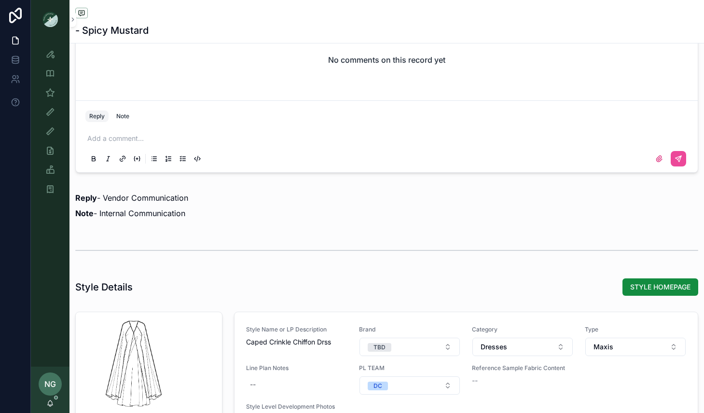
scroll to position [982, 0]
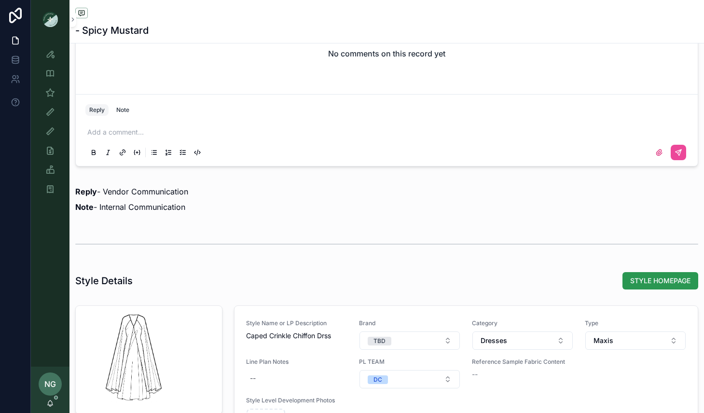
click at [661, 275] on button "STYLE HOMEPAGE" at bounding box center [661, 280] width 76 height 17
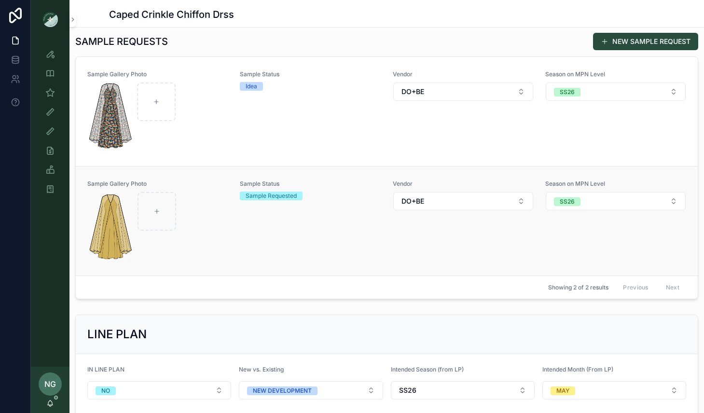
scroll to position [271, 0]
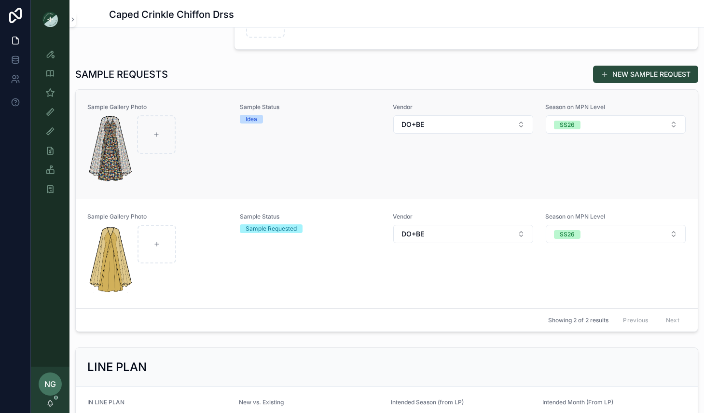
click at [317, 152] on div "Sample Status Idea" at bounding box center [310, 144] width 141 height 82
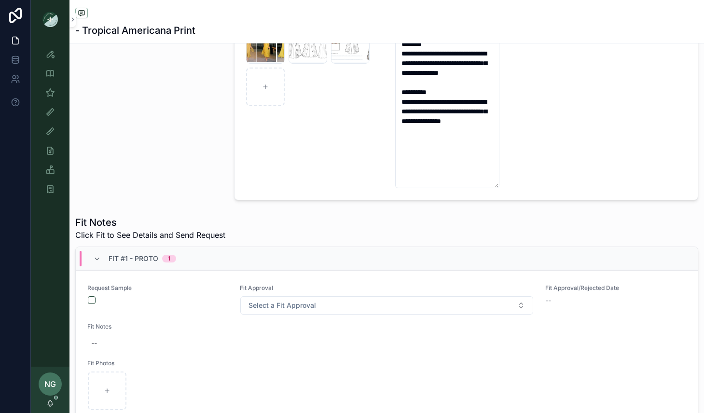
scroll to position [453, 0]
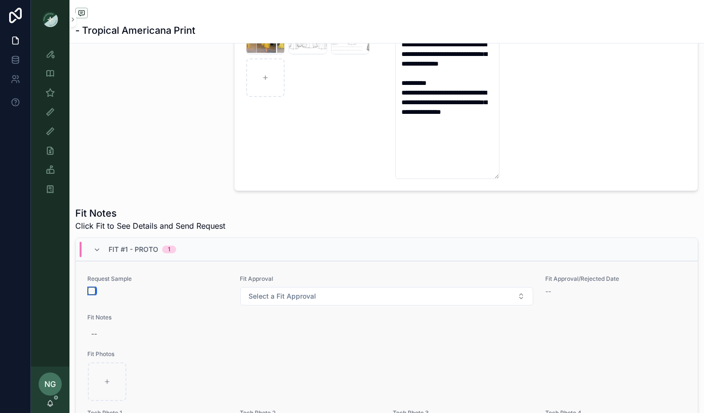
click at [90, 288] on button "scrollable content" at bounding box center [92, 291] width 8 height 8
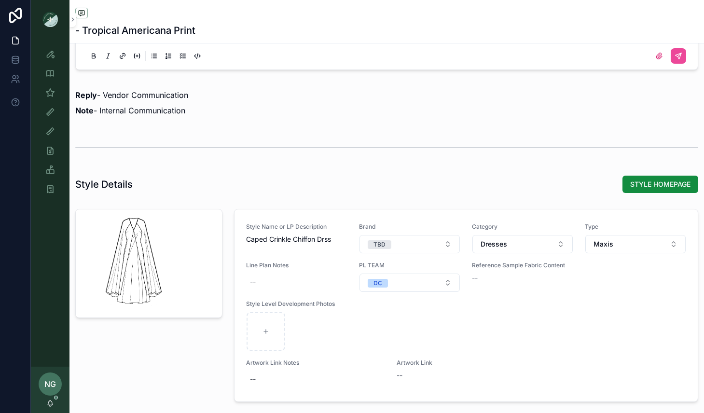
scroll to position [1061, 0]
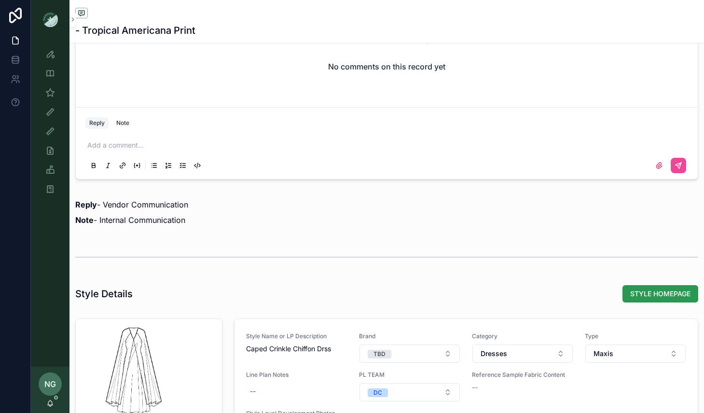
click at [638, 292] on span "STYLE HOMEPAGE" at bounding box center [661, 294] width 60 height 10
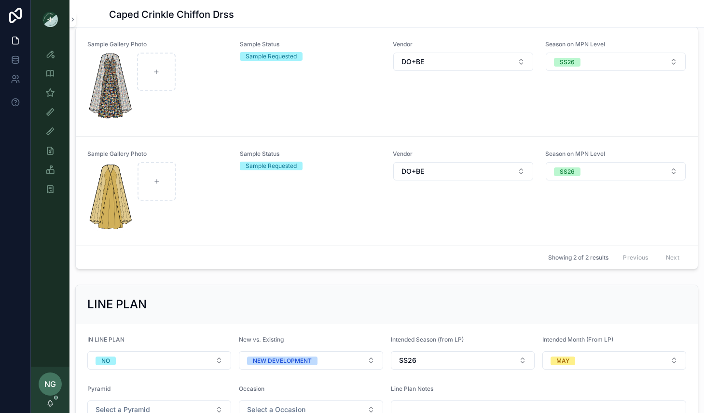
scroll to position [239, 0]
